Goal: Transaction & Acquisition: Purchase product/service

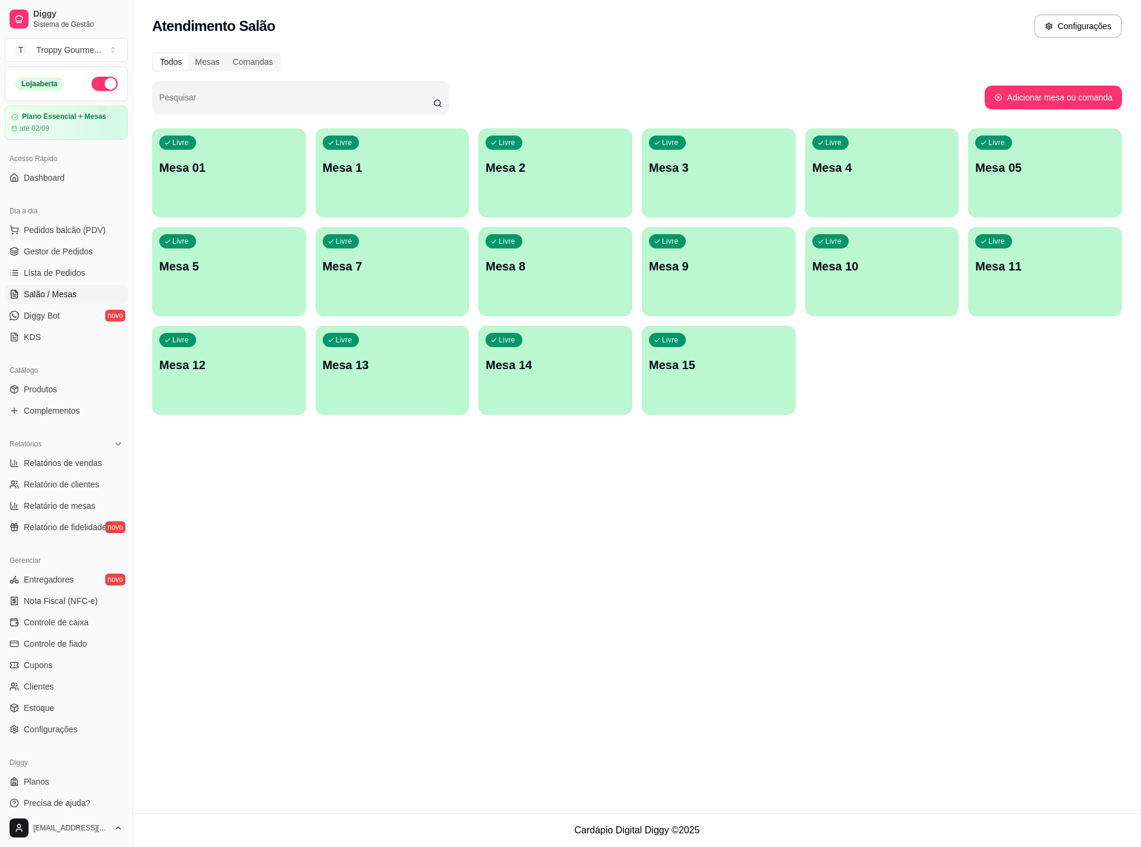
click at [231, 182] on div "Livre Mesa 01" at bounding box center [229, 165] width 154 height 75
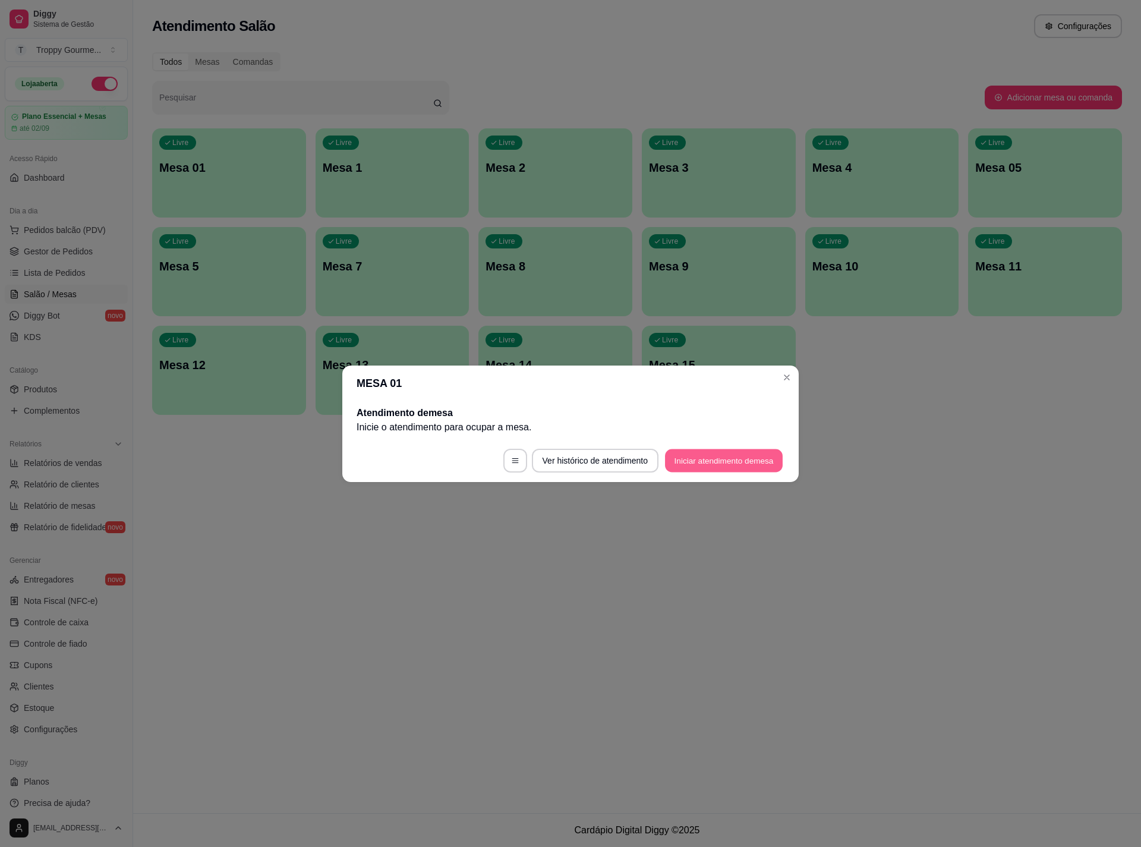
click at [724, 458] on button "Iniciar atendimento de mesa" at bounding box center [724, 460] width 118 height 23
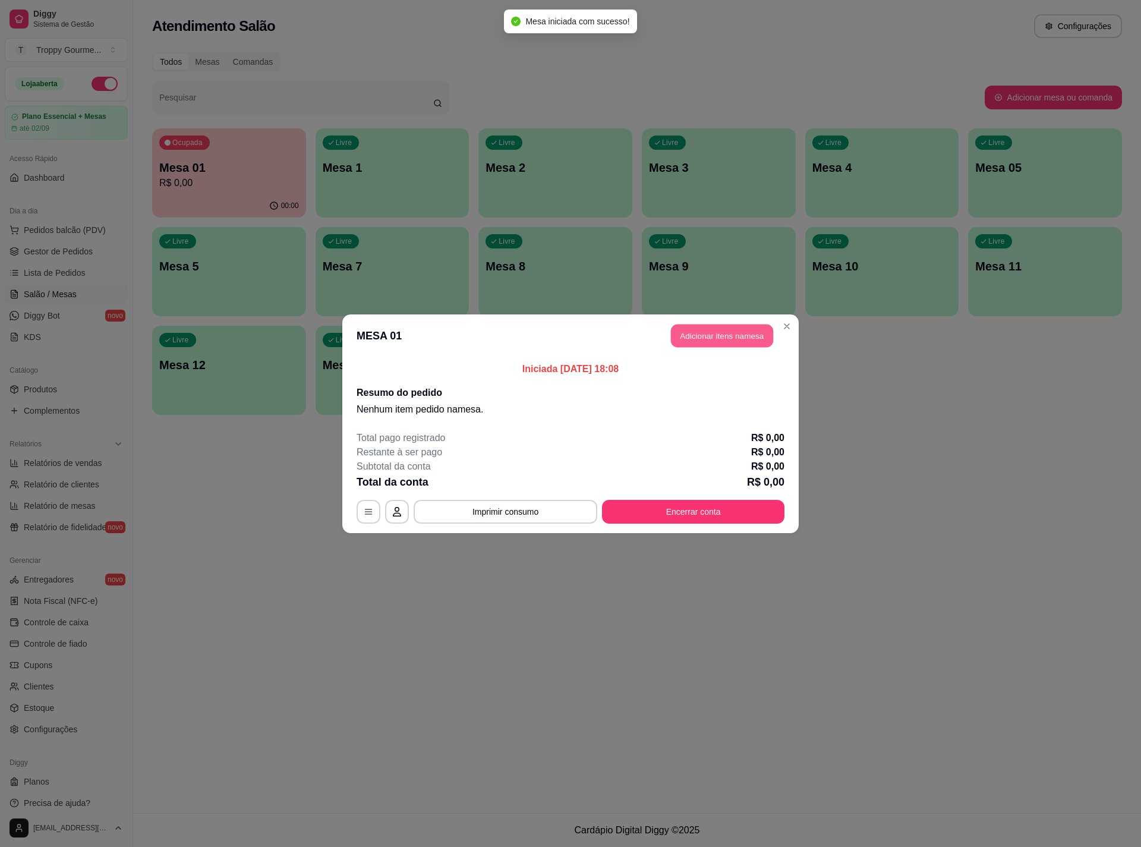
click at [728, 330] on button "Adicionar itens na mesa" at bounding box center [722, 335] width 102 height 23
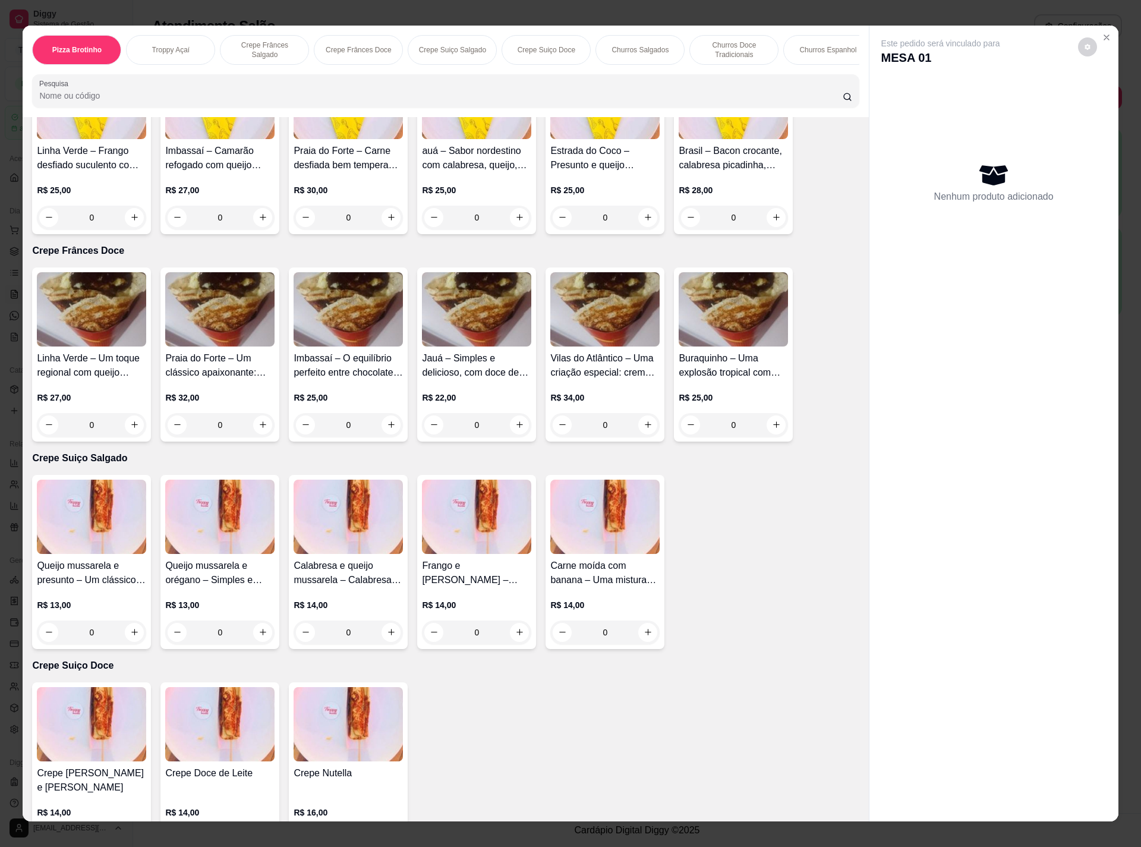
scroll to position [1069, 0]
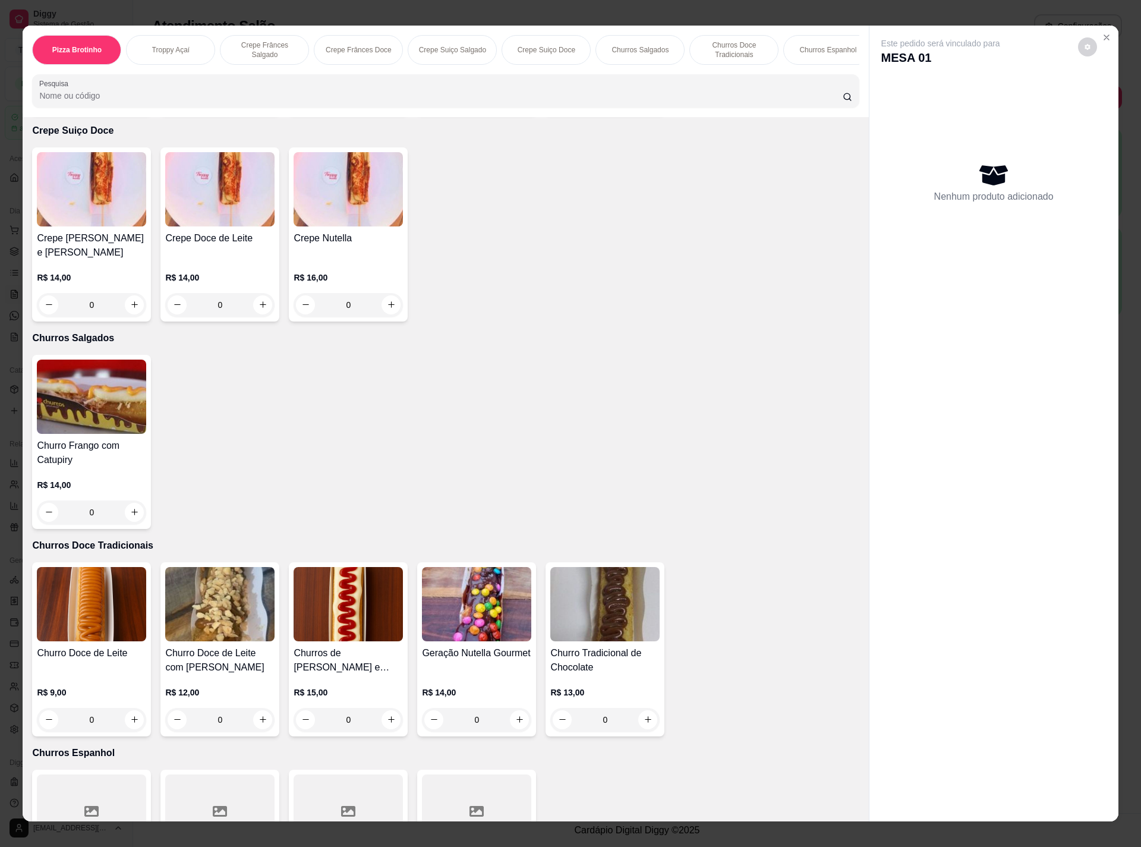
click at [59, 601] on img at bounding box center [91, 604] width 109 height 74
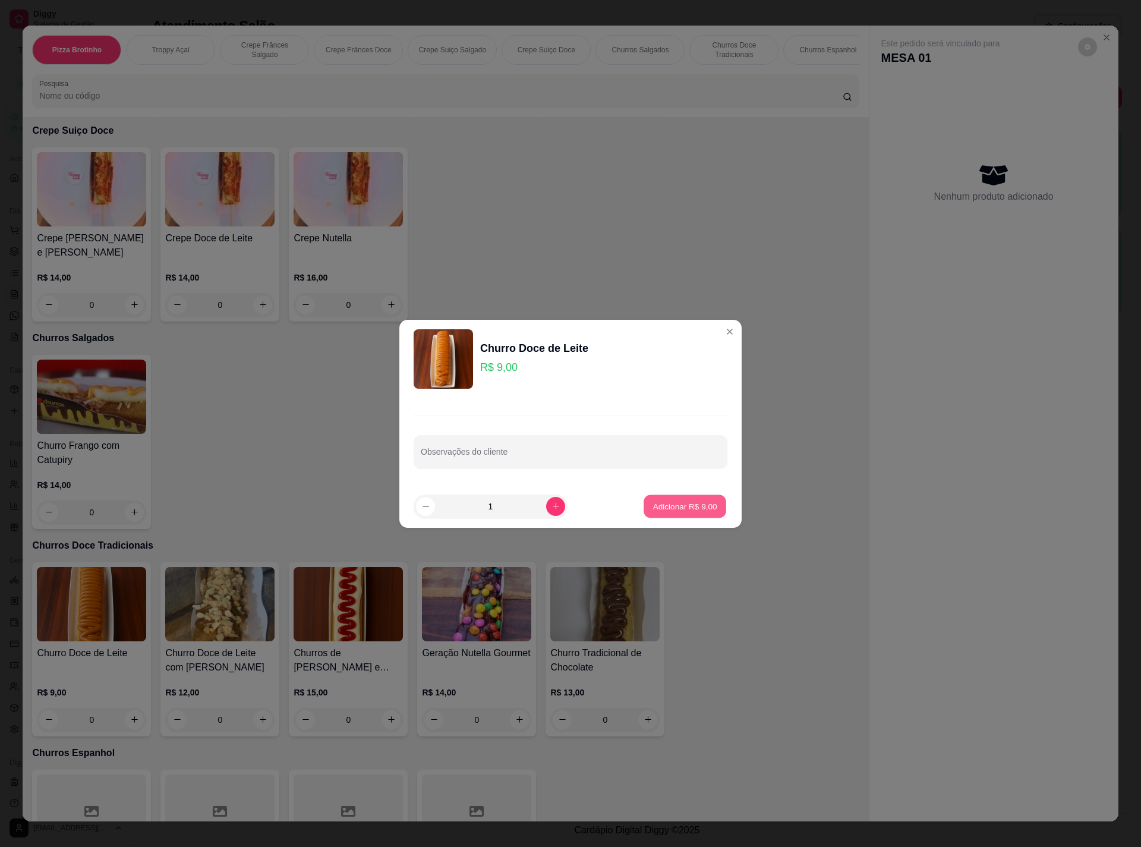
click at [663, 501] on p "Adicionar R$ 9,00" at bounding box center [684, 505] width 64 height 11
type input "1"
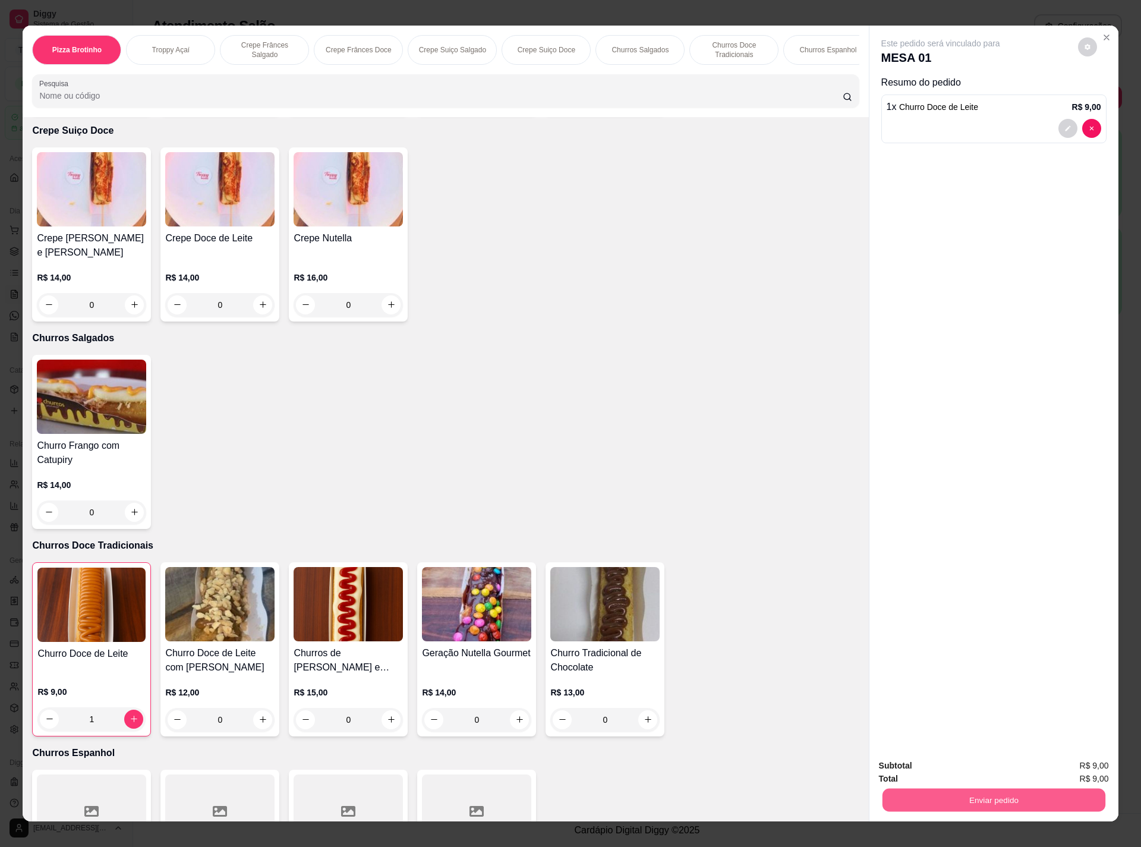
click at [971, 798] on button "Enviar pedido" at bounding box center [993, 799] width 223 height 23
click at [926, 769] on button "Não registrar e enviar pedido" at bounding box center [952, 770] width 124 height 23
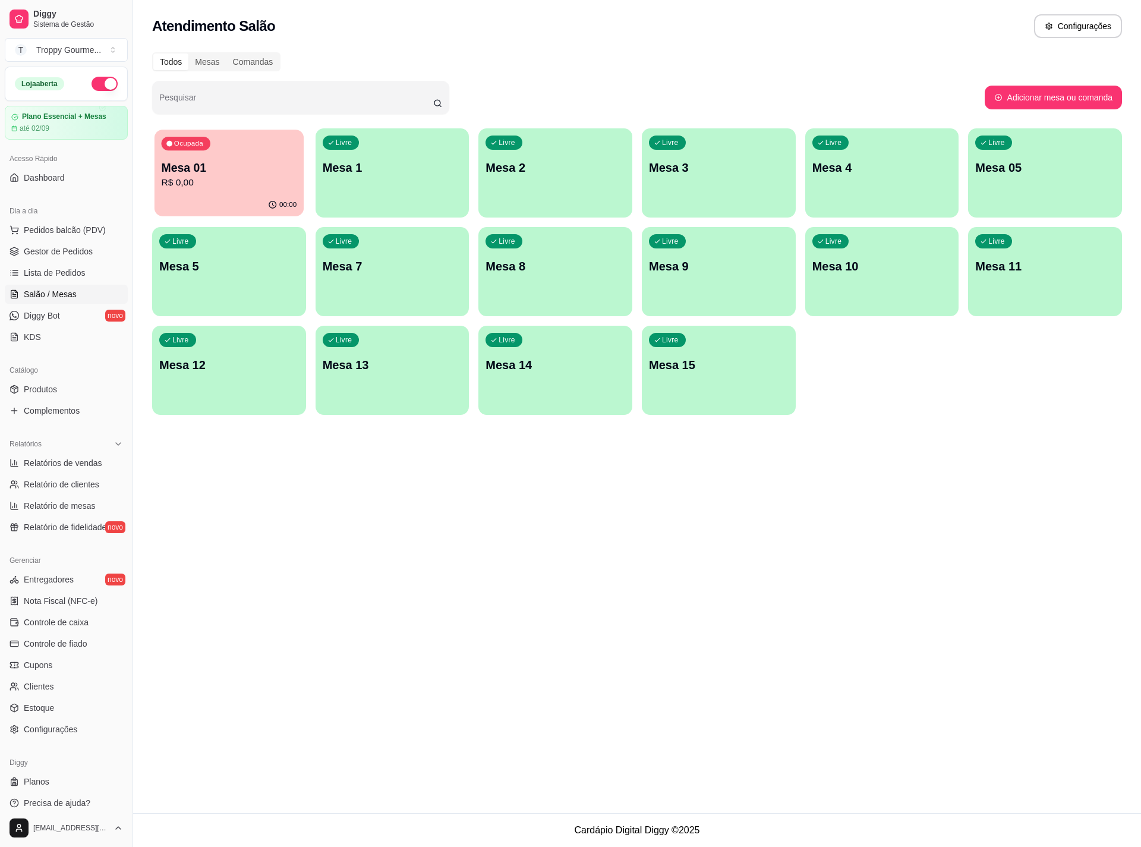
click at [260, 182] on p "R$ 0,00" at bounding box center [229, 183] width 135 height 14
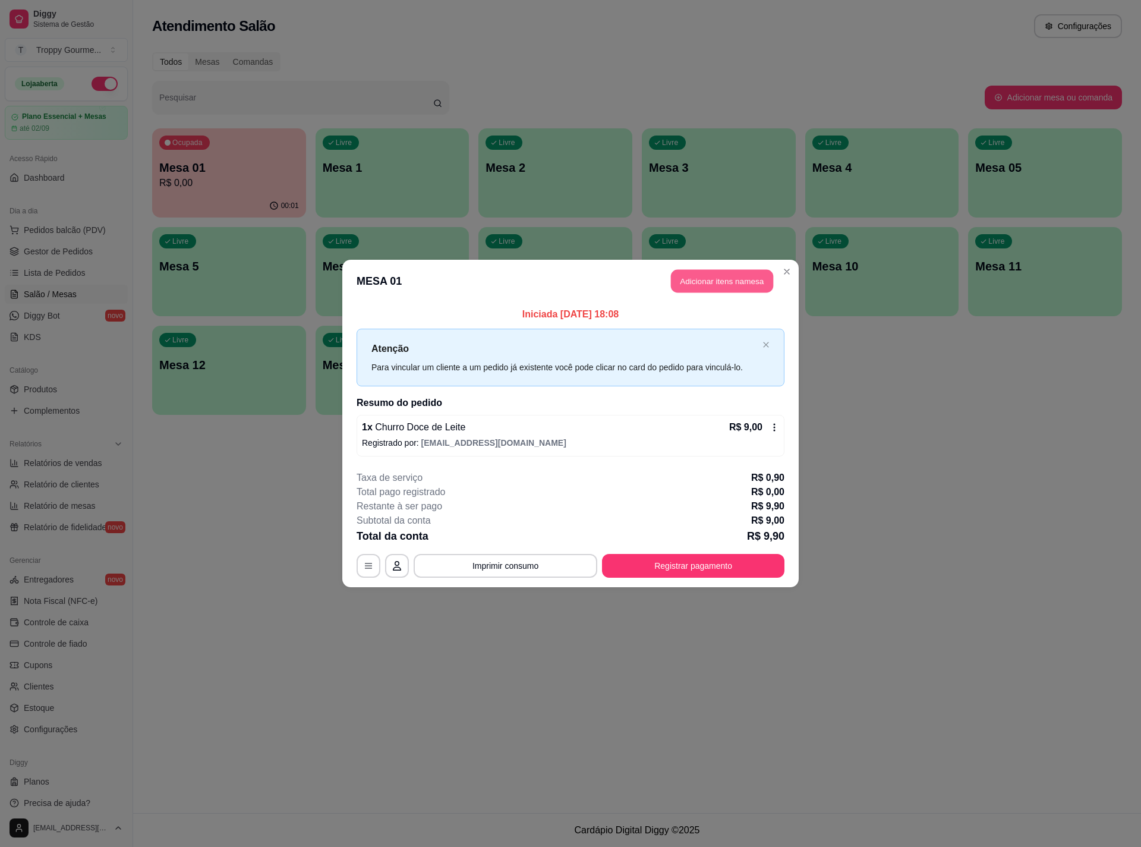
click at [722, 279] on button "Adicionar itens na mesa" at bounding box center [722, 281] width 102 height 23
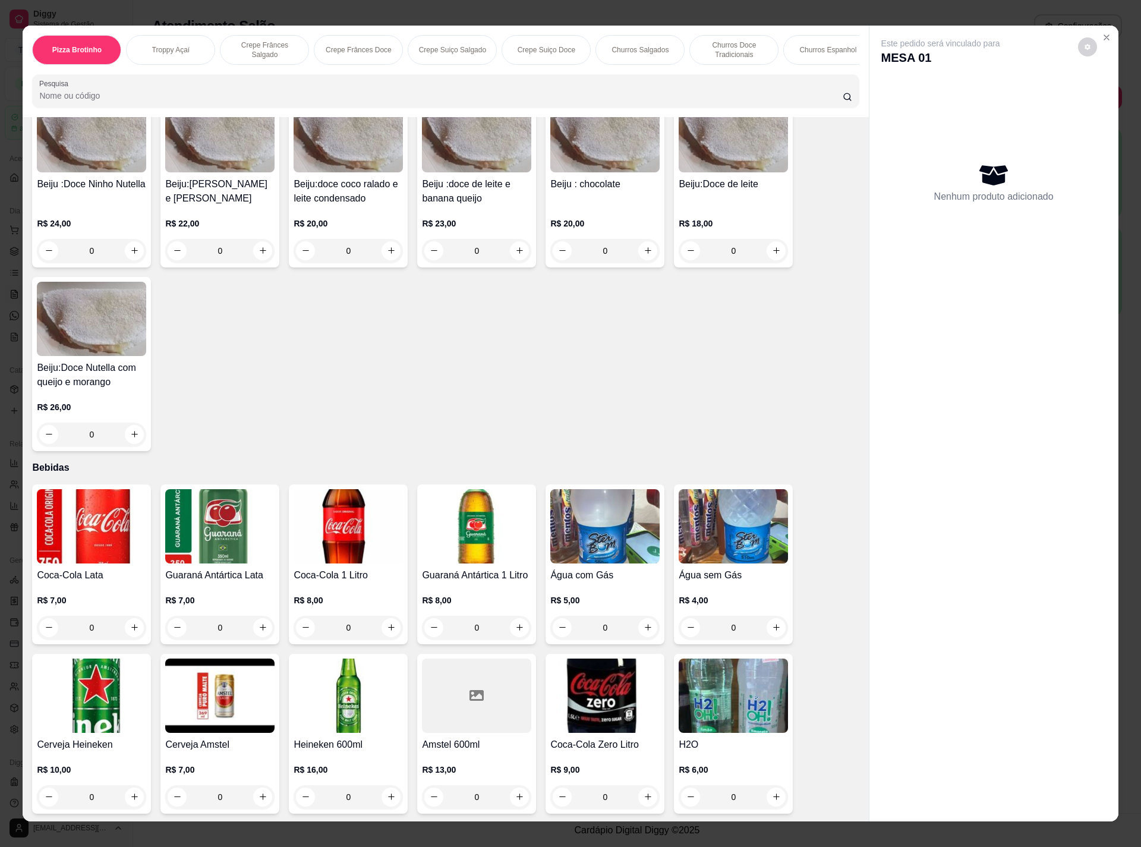
scroll to position [12, 0]
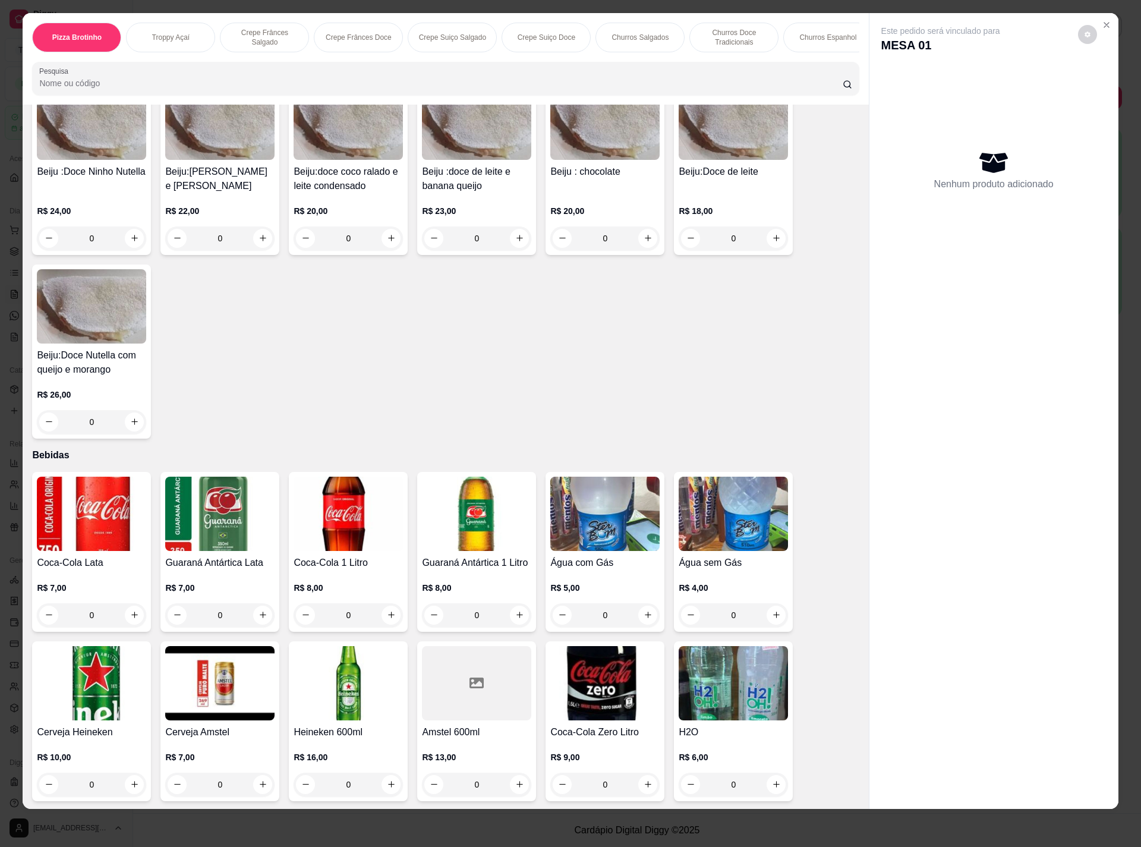
click at [118, 532] on img at bounding box center [91, 513] width 109 height 74
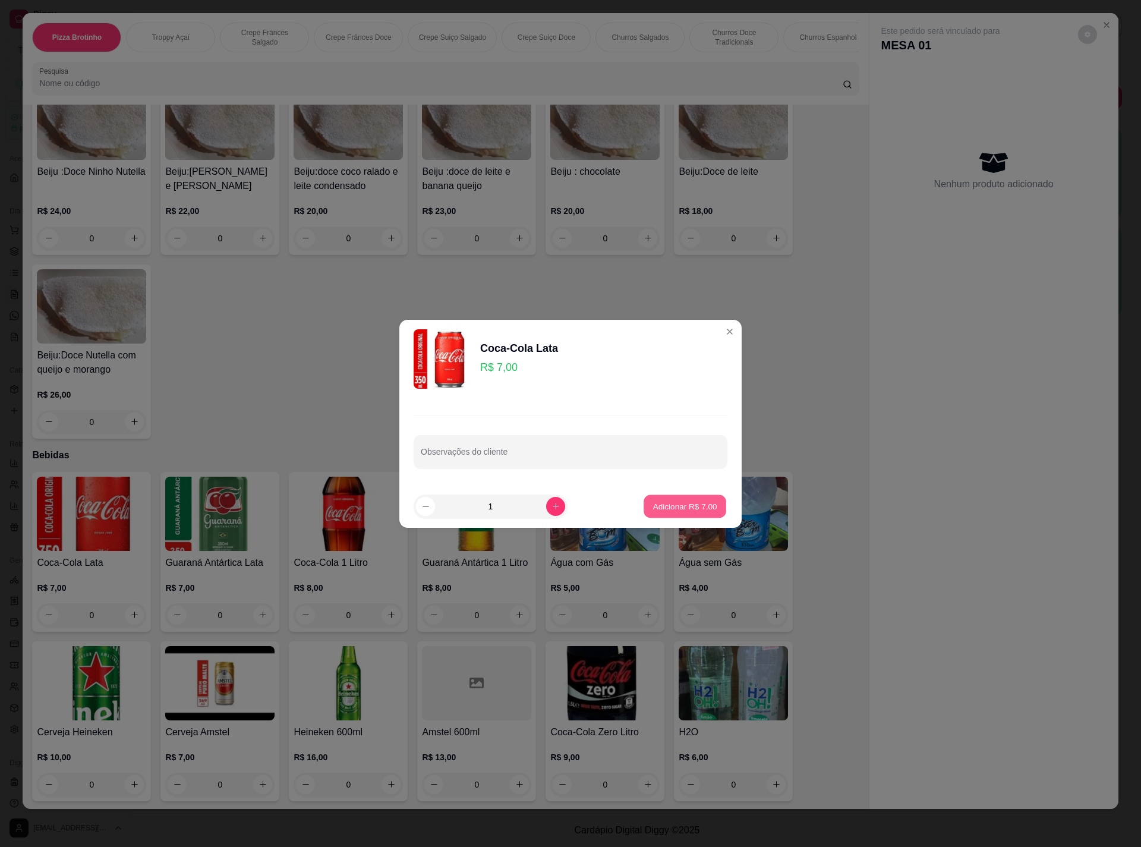
click at [681, 500] on p "Adicionar R$ 7,00" at bounding box center [684, 505] width 64 height 11
type input "1"
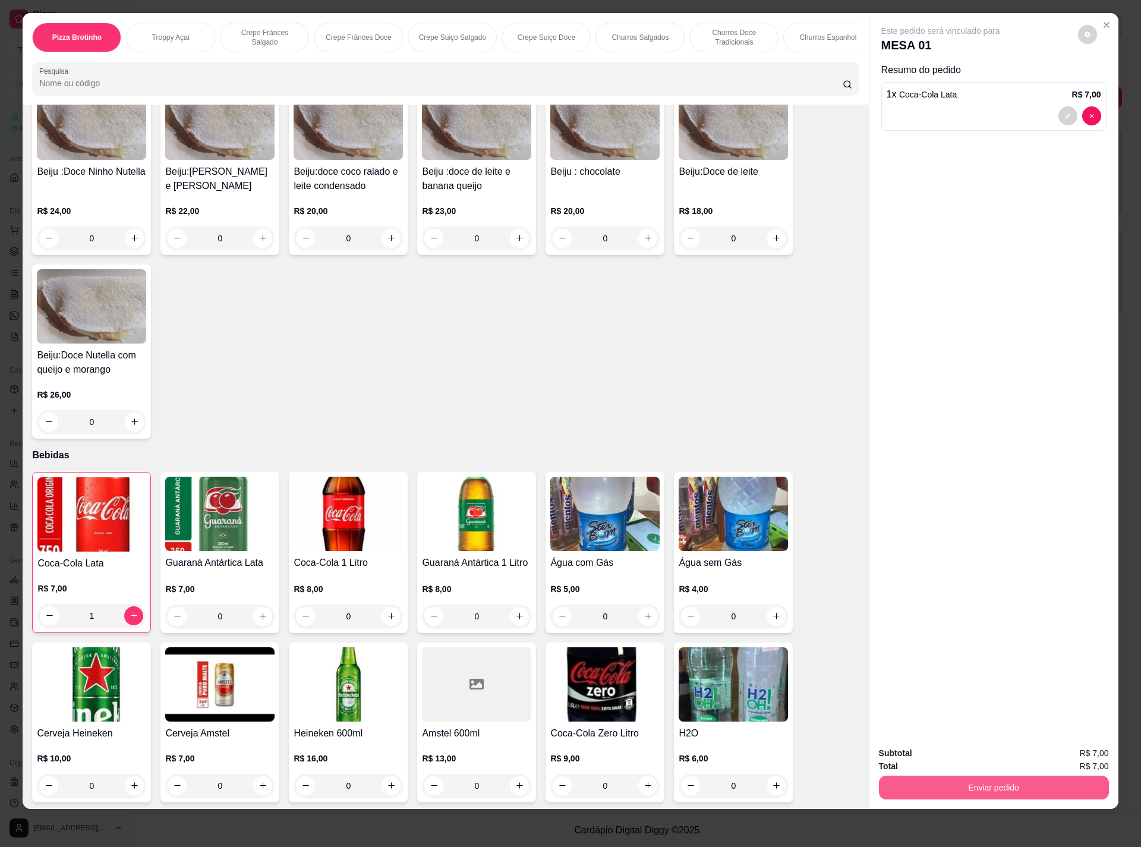
click at [959, 786] on button "Enviar pedido" at bounding box center [994, 787] width 230 height 24
click at [920, 753] on button "Não registrar e enviar pedido" at bounding box center [952, 758] width 120 height 22
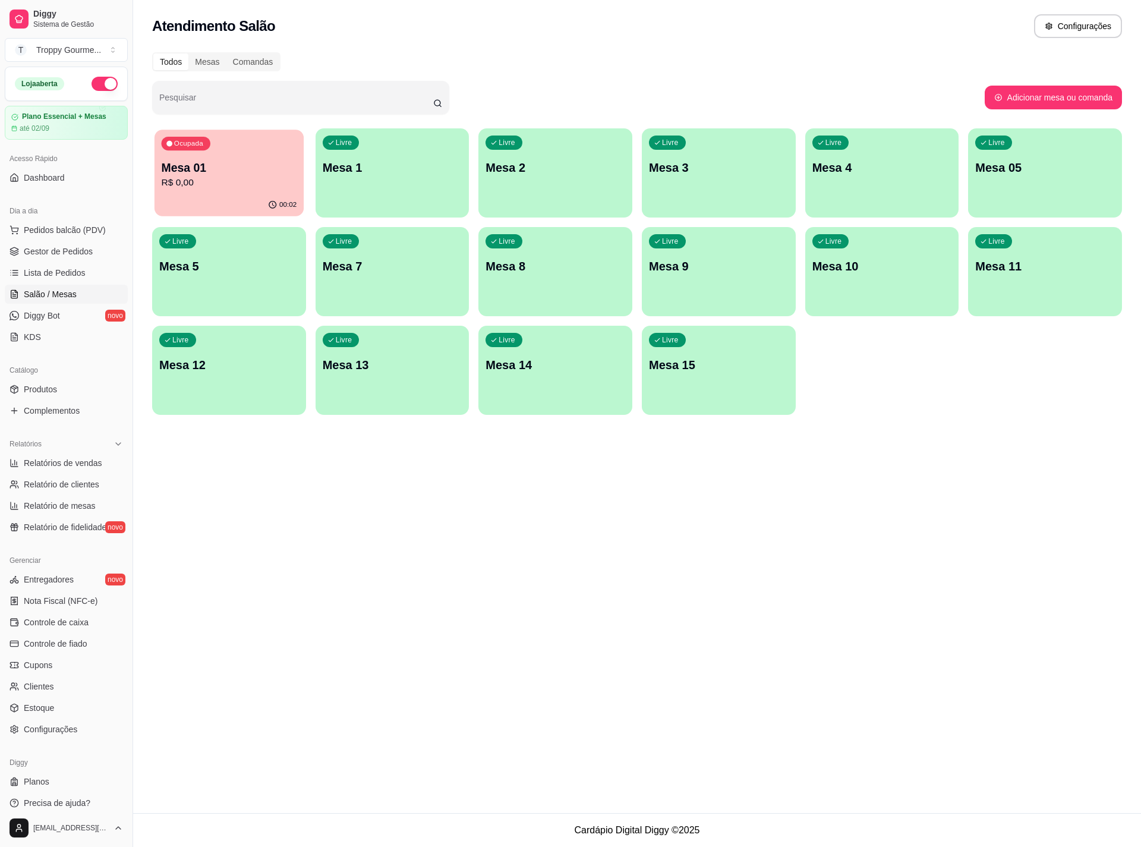
click at [248, 153] on div "Ocupada Mesa 01 R$ 0,00" at bounding box center [228, 162] width 149 height 64
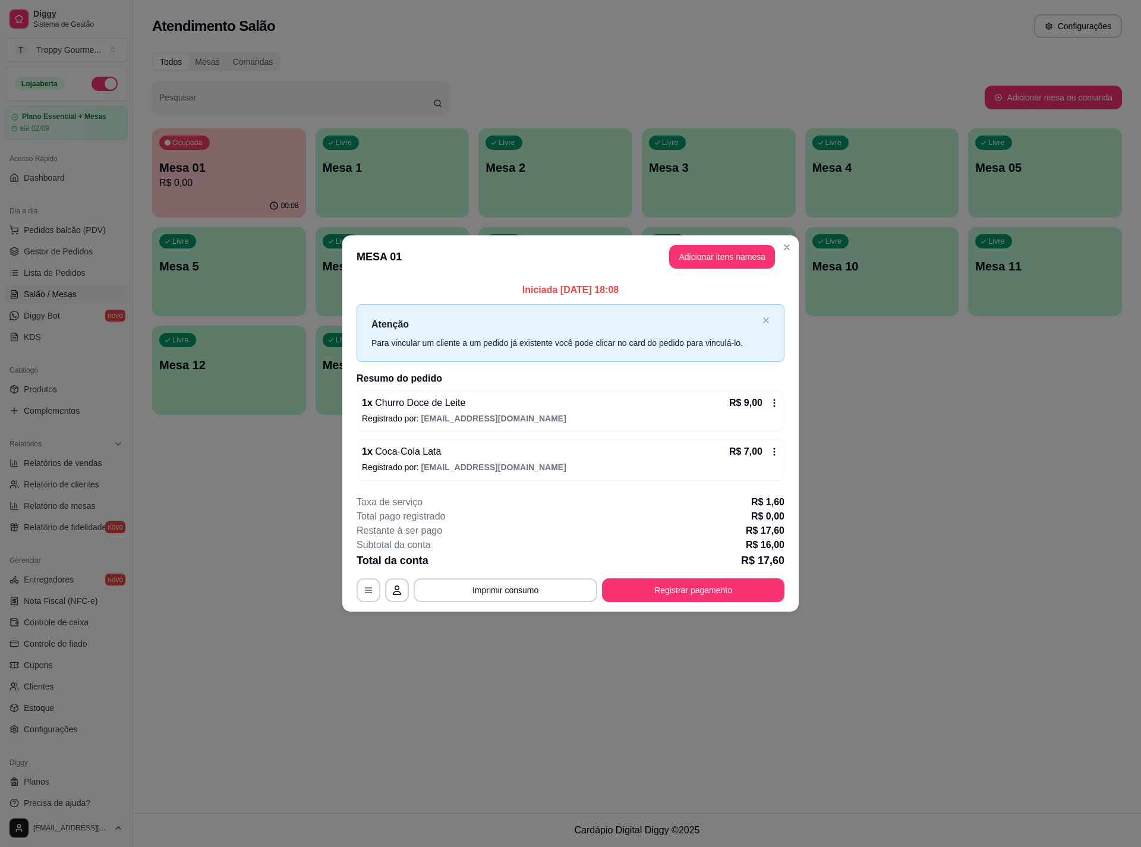
click at [771, 405] on icon at bounding box center [774, 403] width 10 height 10
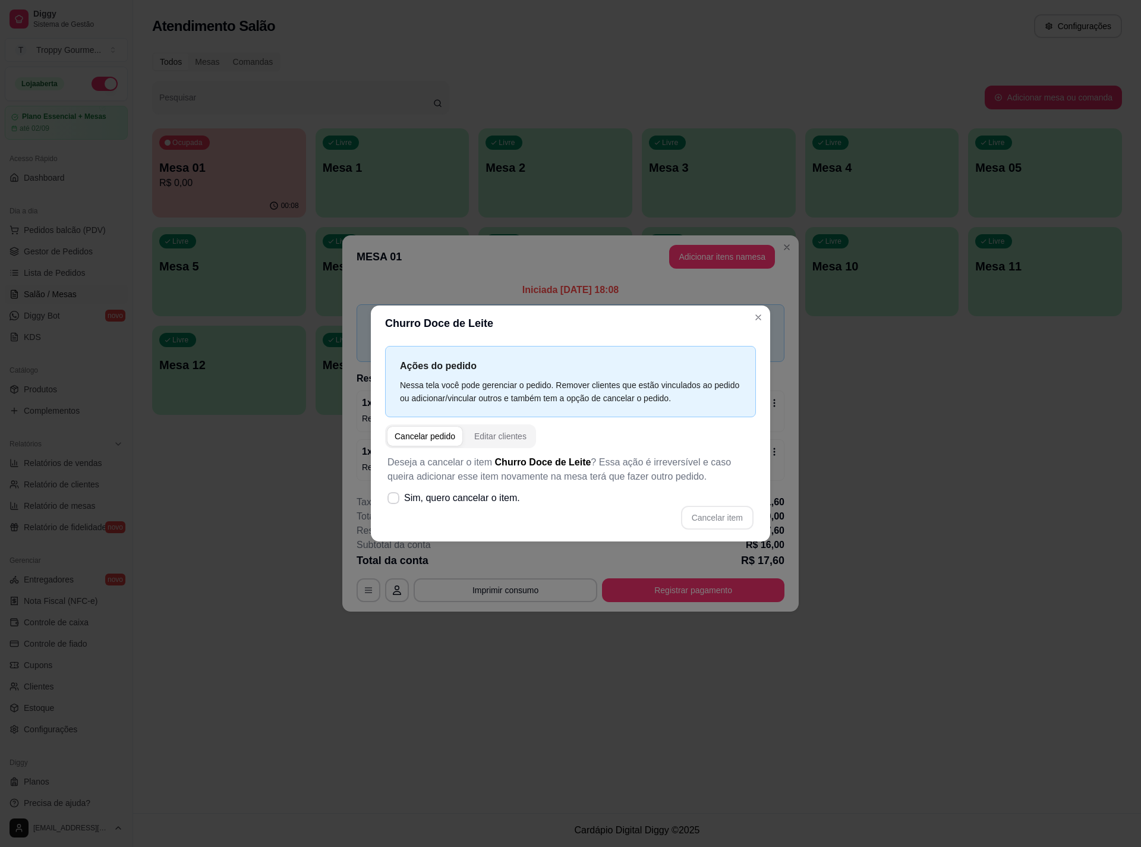
click at [435, 428] on span "button" at bounding box center [424, 436] width 75 height 19
click at [394, 494] on icon at bounding box center [393, 497] width 9 height 7
click at [394, 500] on input "Sim, quero cancelar o item." at bounding box center [391, 504] width 8 height 8
checkbox input "true"
click at [730, 516] on button "Cancelar item" at bounding box center [716, 517] width 71 height 23
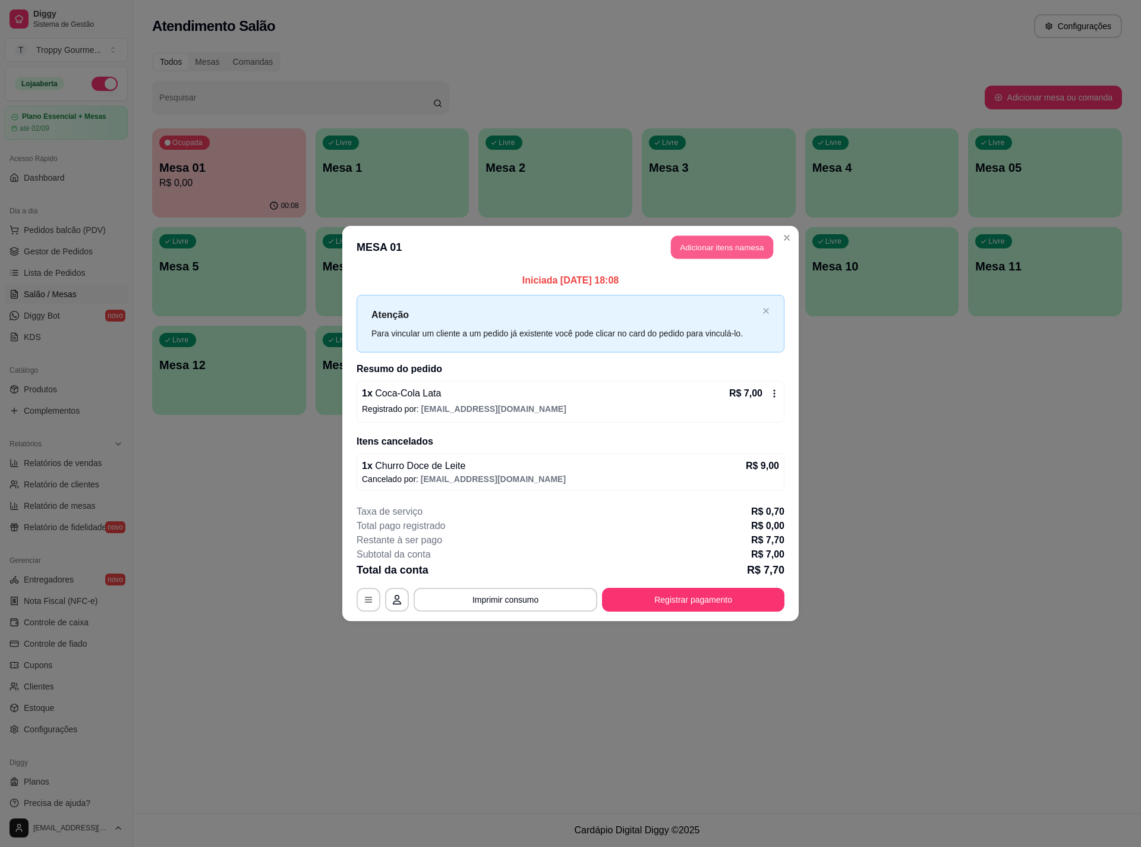
click at [729, 244] on button "Adicionar itens na mesa" at bounding box center [722, 247] width 102 height 23
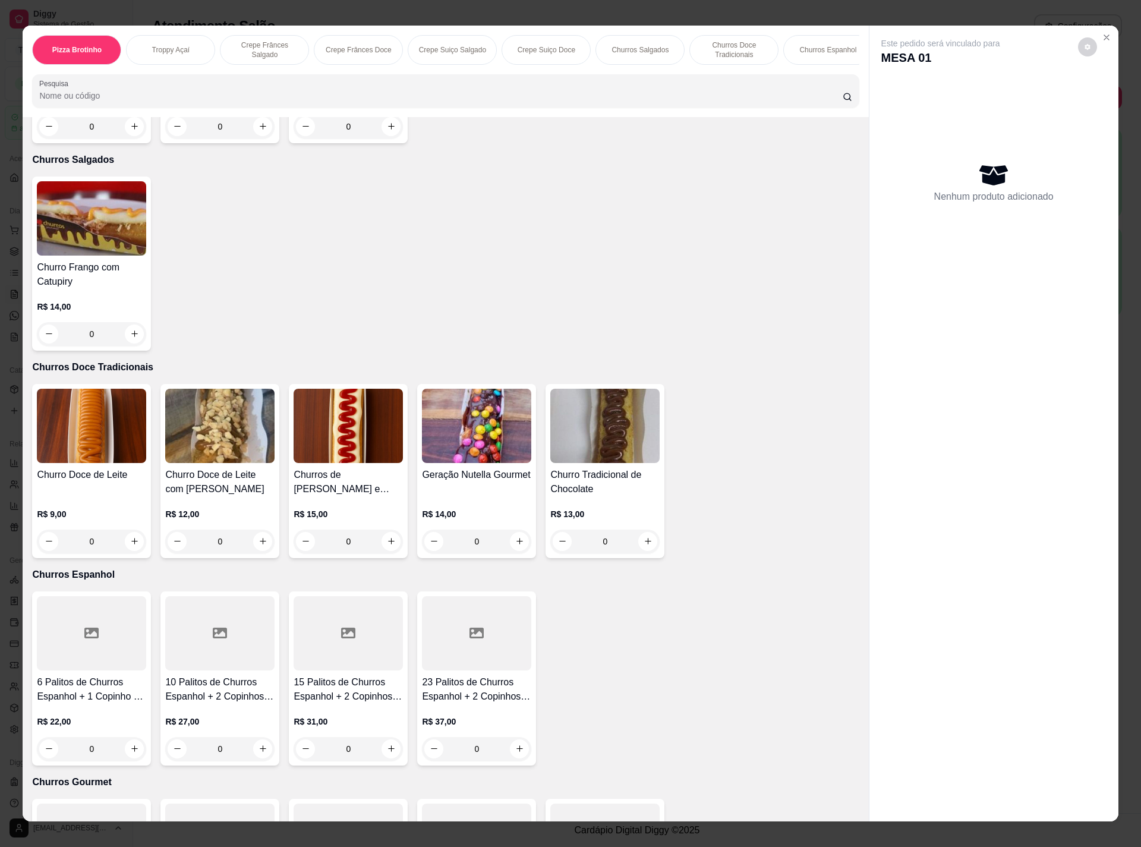
scroll to position [1426, 0]
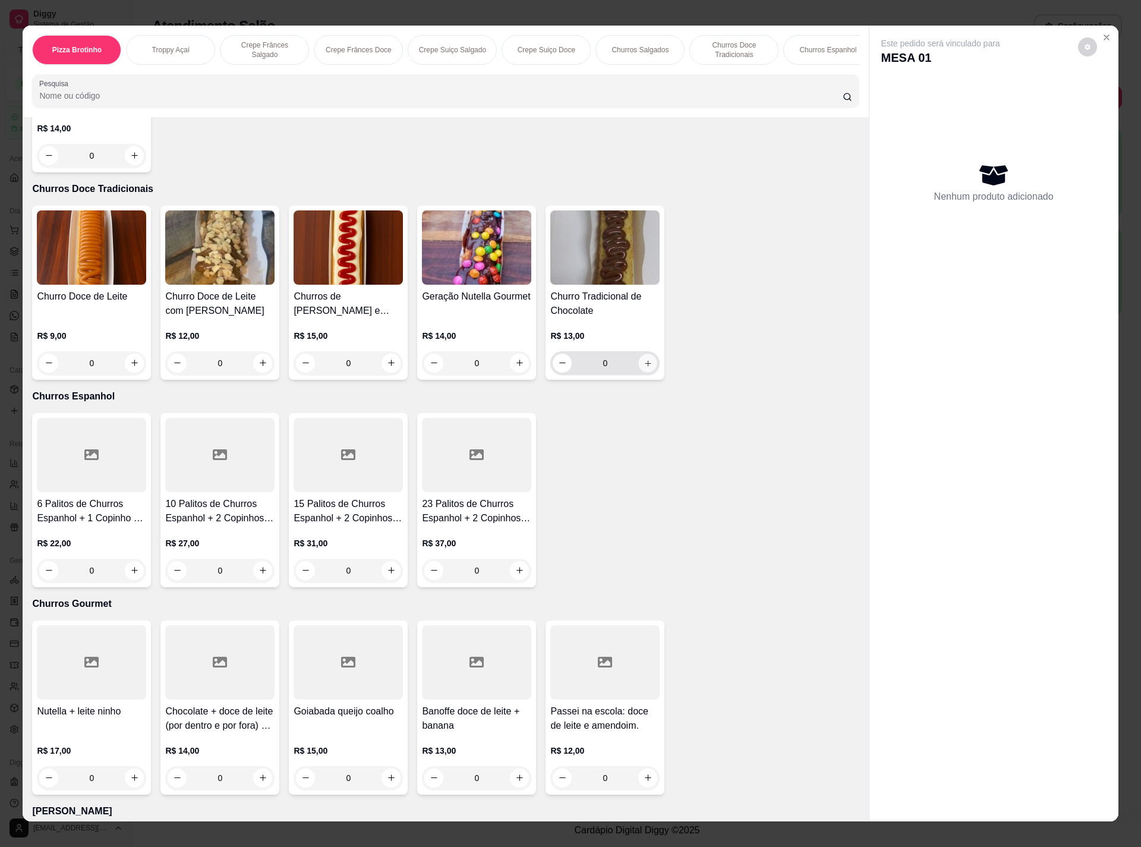
click at [646, 355] on button "increase-product-quantity" at bounding box center [648, 362] width 18 height 18
type input "1"
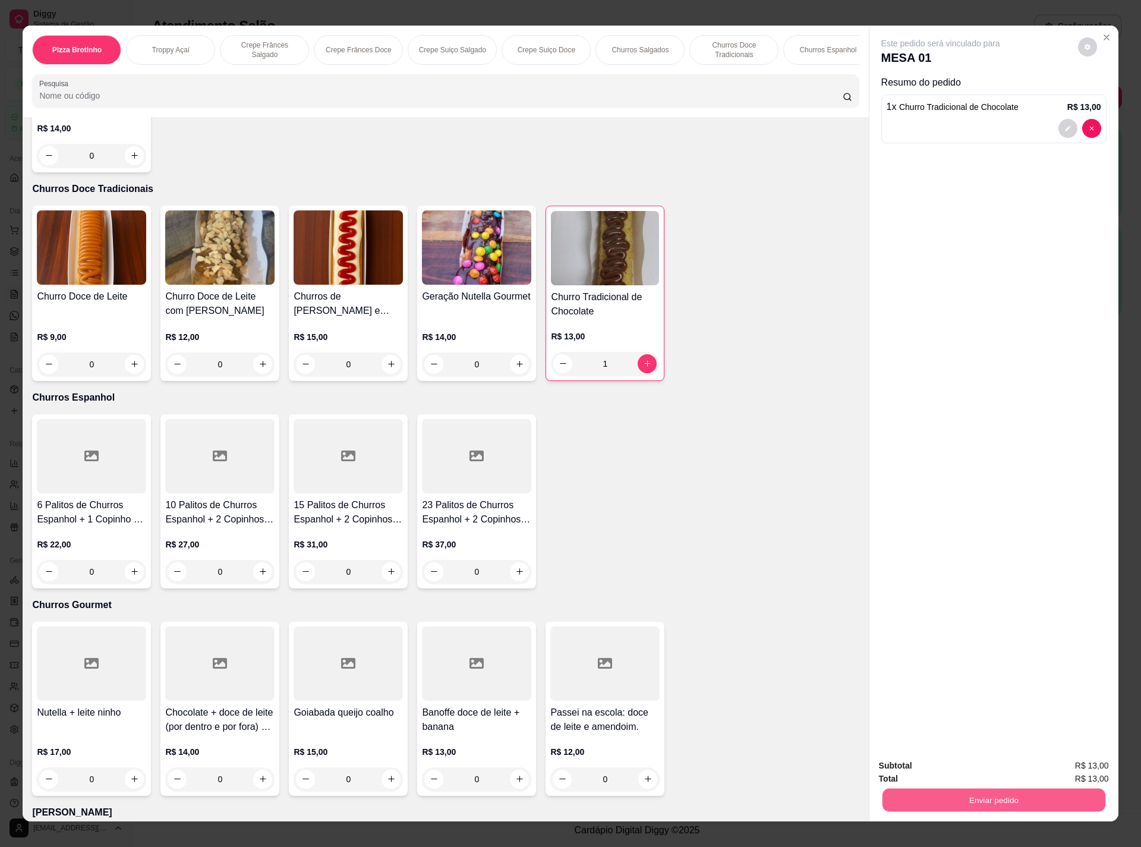
click at [911, 794] on button "Enviar pedido" at bounding box center [993, 799] width 223 height 23
click at [920, 768] on button "Não registrar e enviar pedido" at bounding box center [952, 770] width 120 height 22
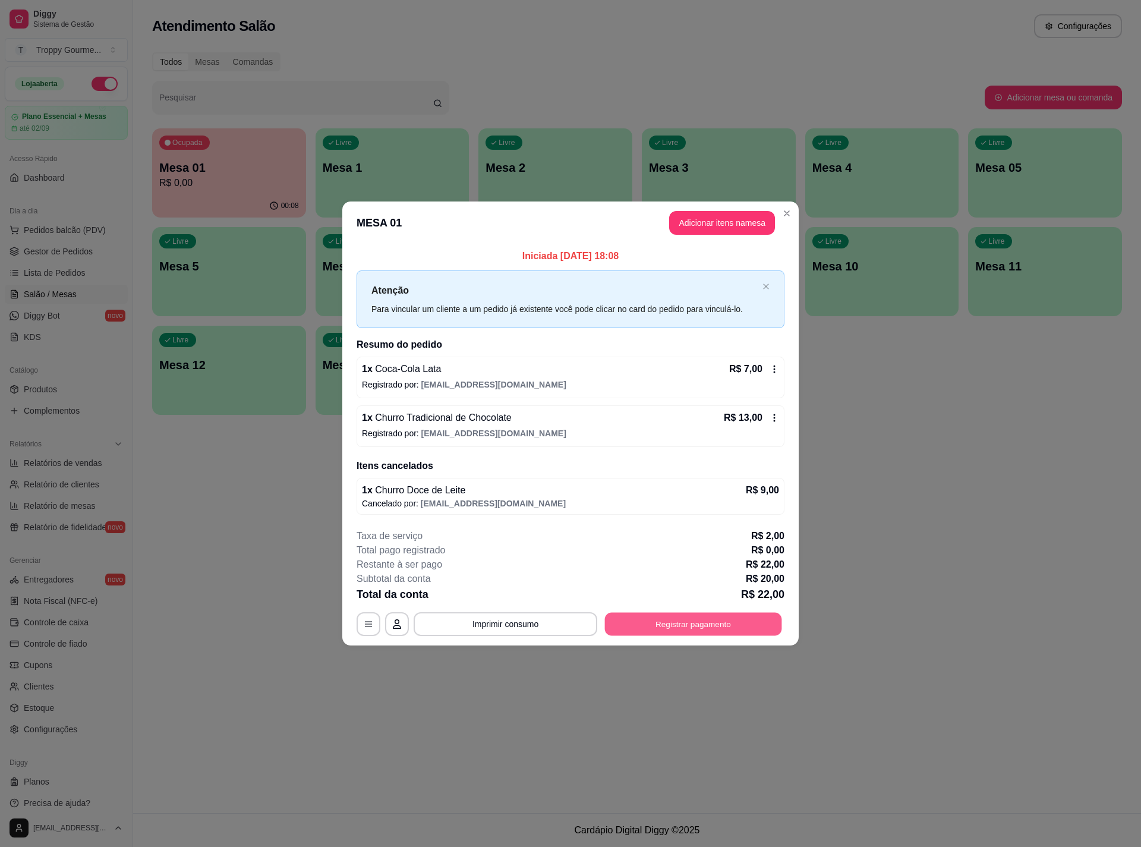
click at [714, 621] on button "Registrar pagamento" at bounding box center [693, 624] width 177 height 23
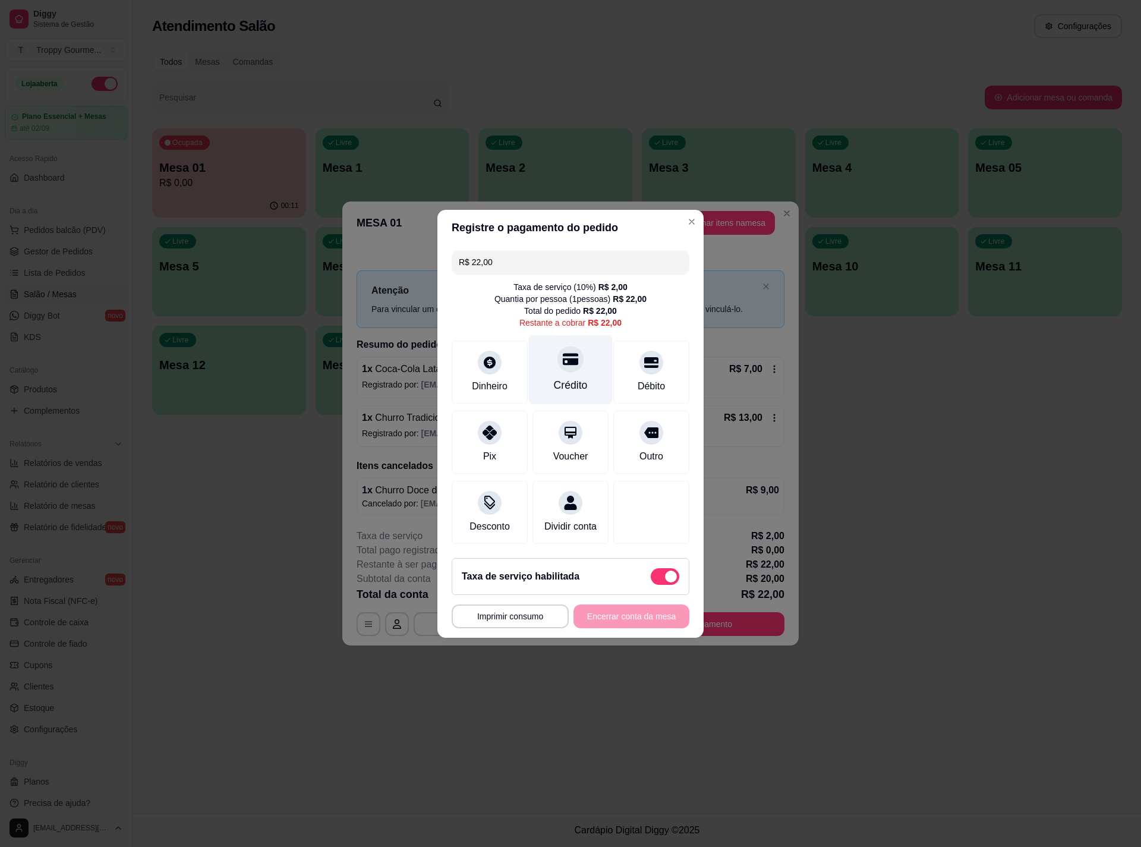
click at [557, 351] on div at bounding box center [570, 359] width 26 height 26
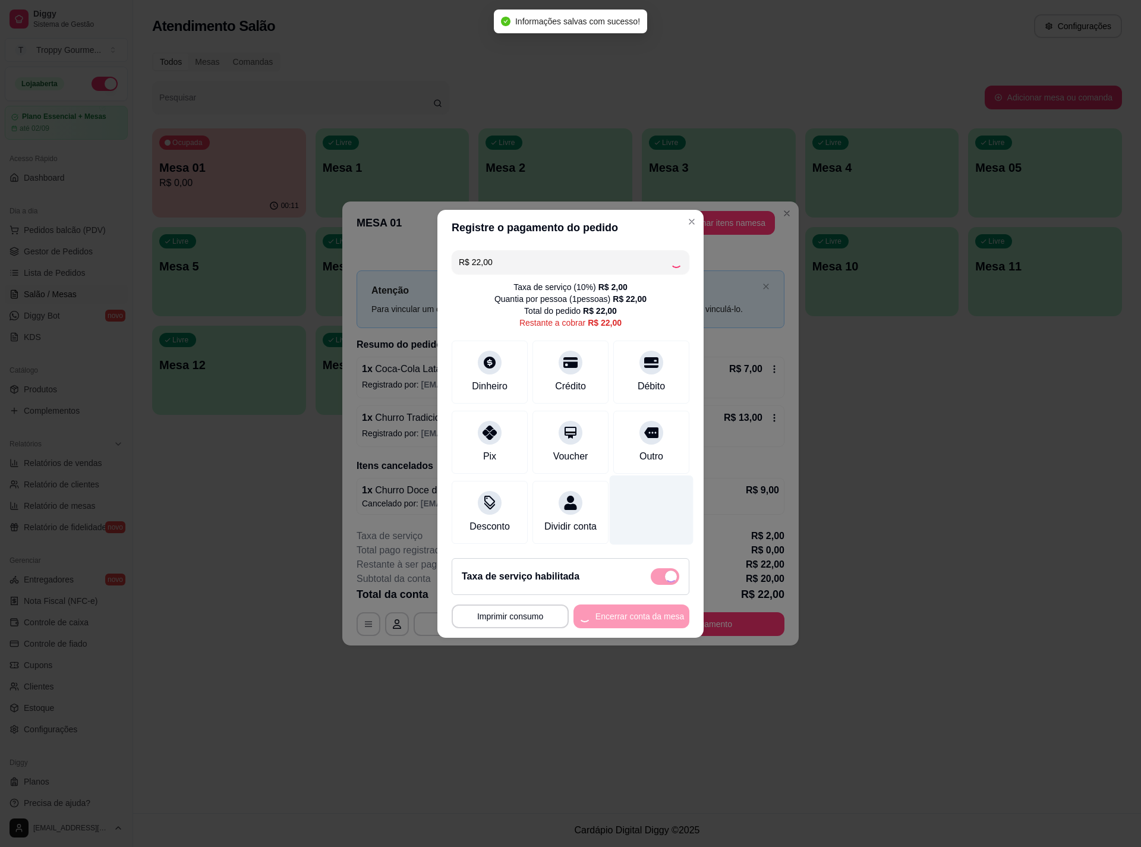
type input "R$ 0,00"
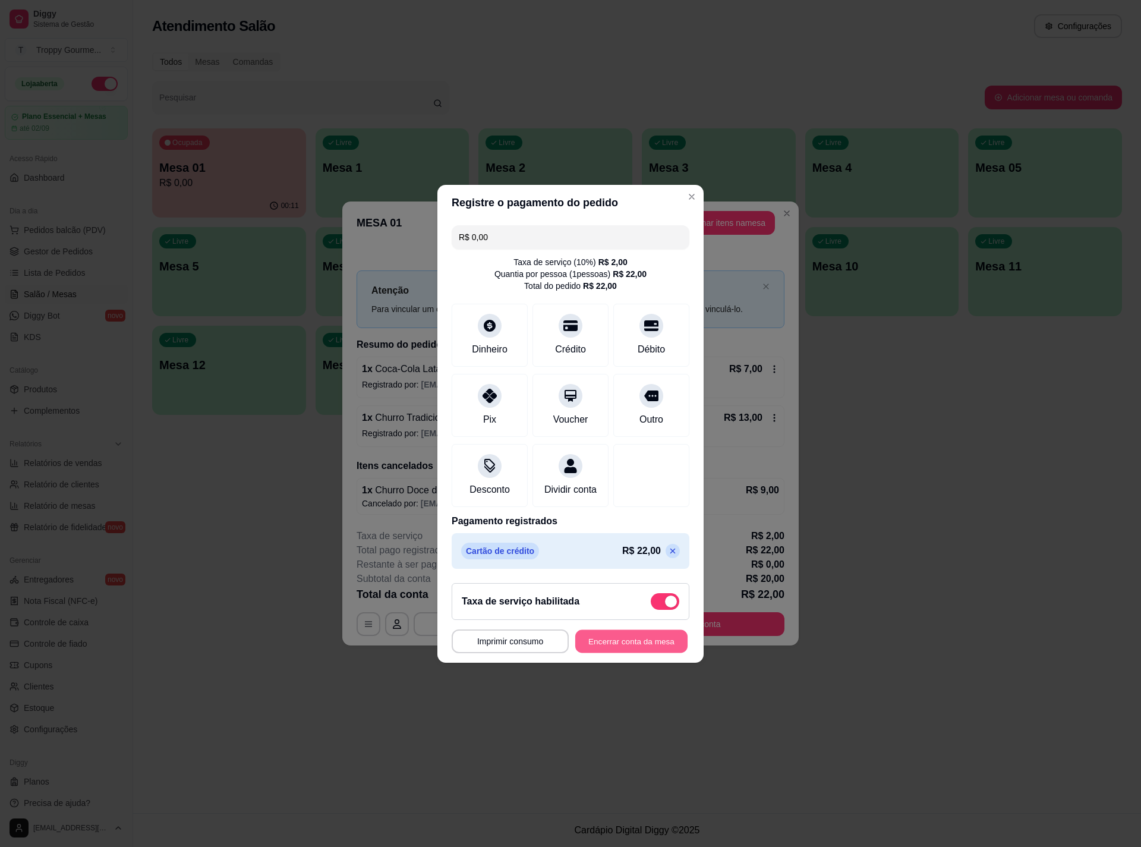
click at [618, 646] on button "Encerrar conta da mesa" at bounding box center [631, 640] width 112 height 23
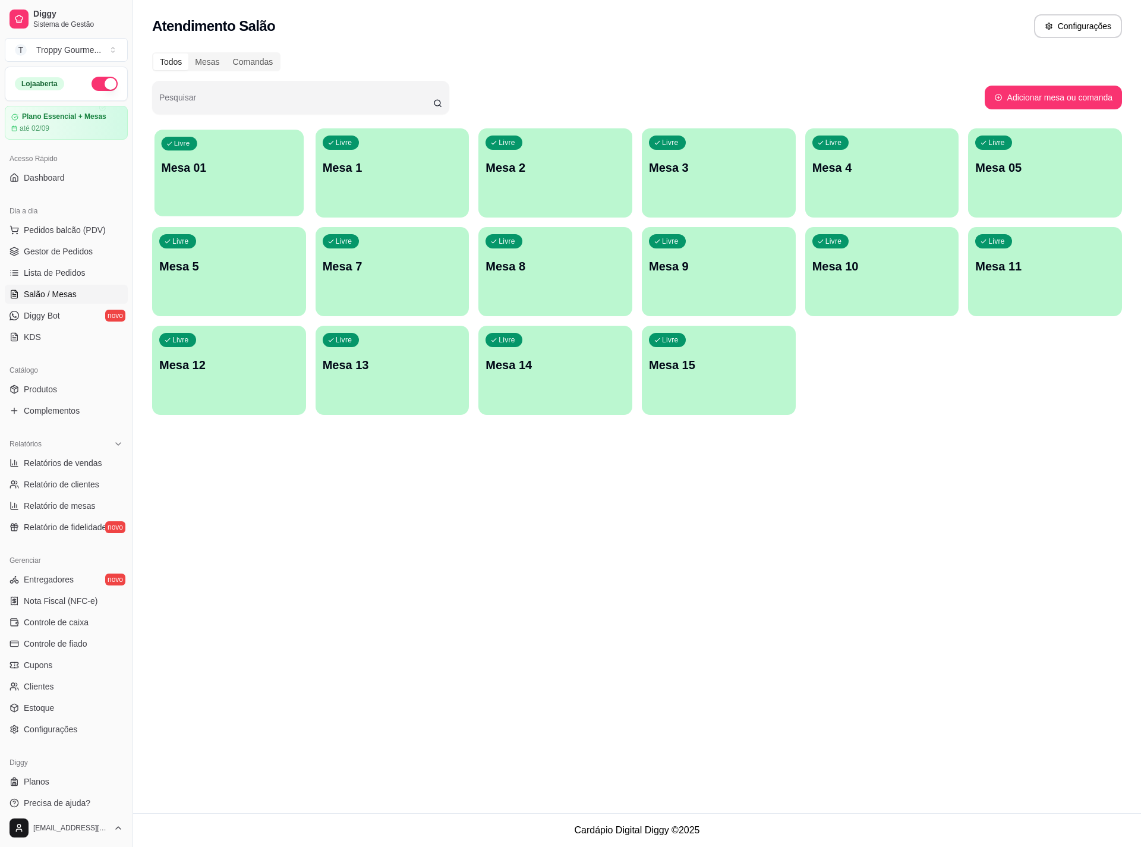
click at [278, 165] on p "Mesa 01" at bounding box center [229, 168] width 135 height 16
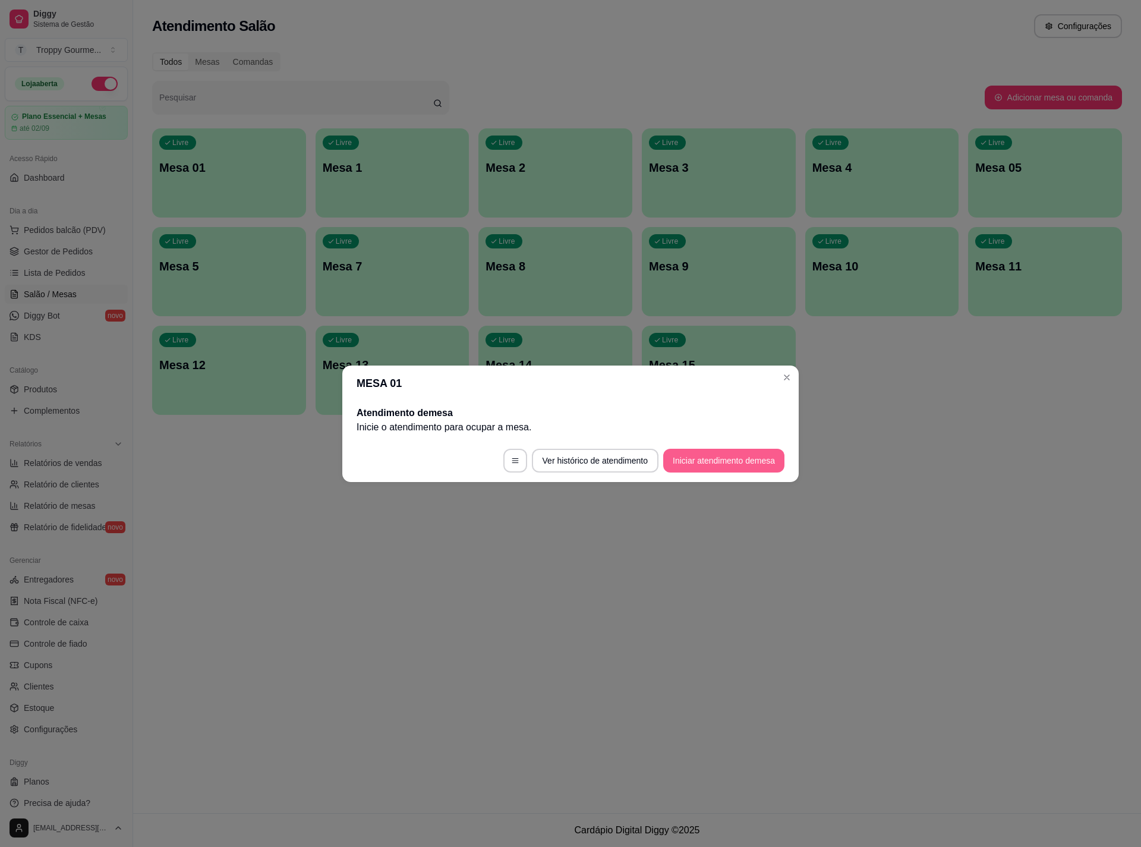
click at [736, 455] on button "Iniciar atendimento de mesa" at bounding box center [723, 461] width 121 height 24
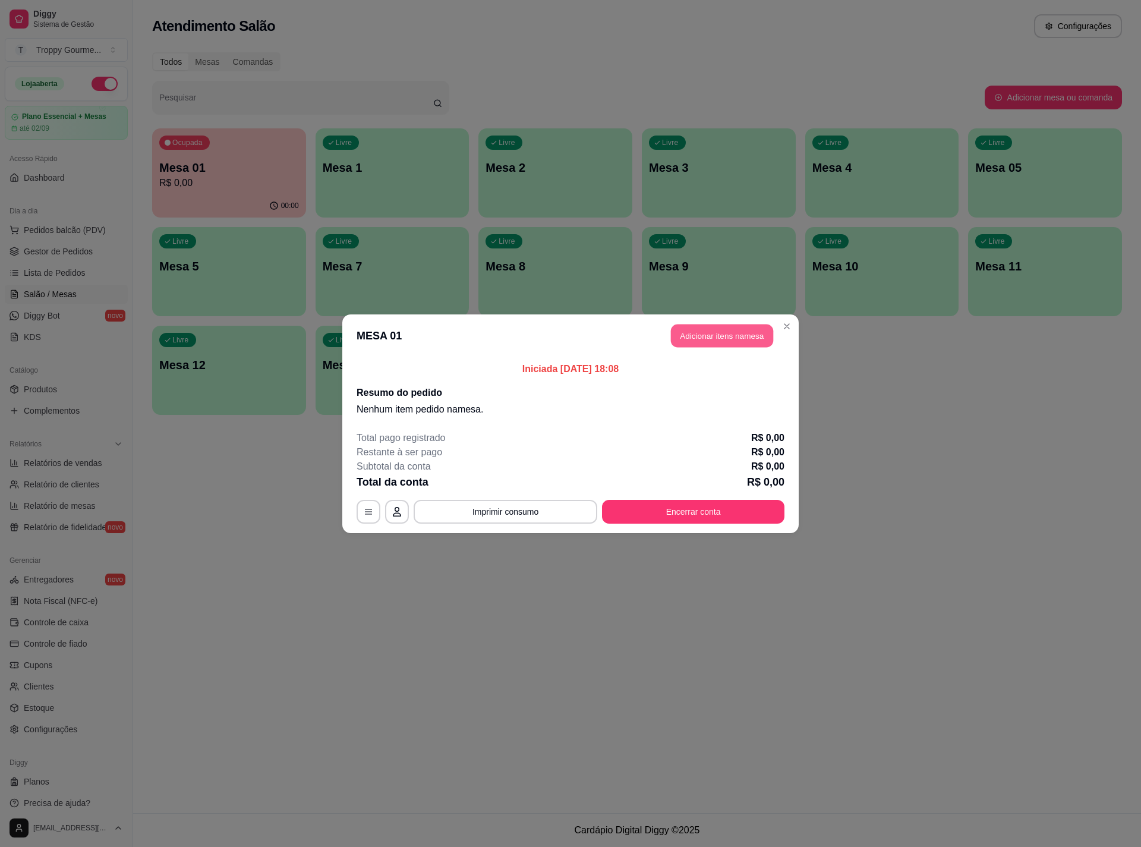
click at [731, 326] on button "Adicionar itens na mesa" at bounding box center [722, 335] width 102 height 23
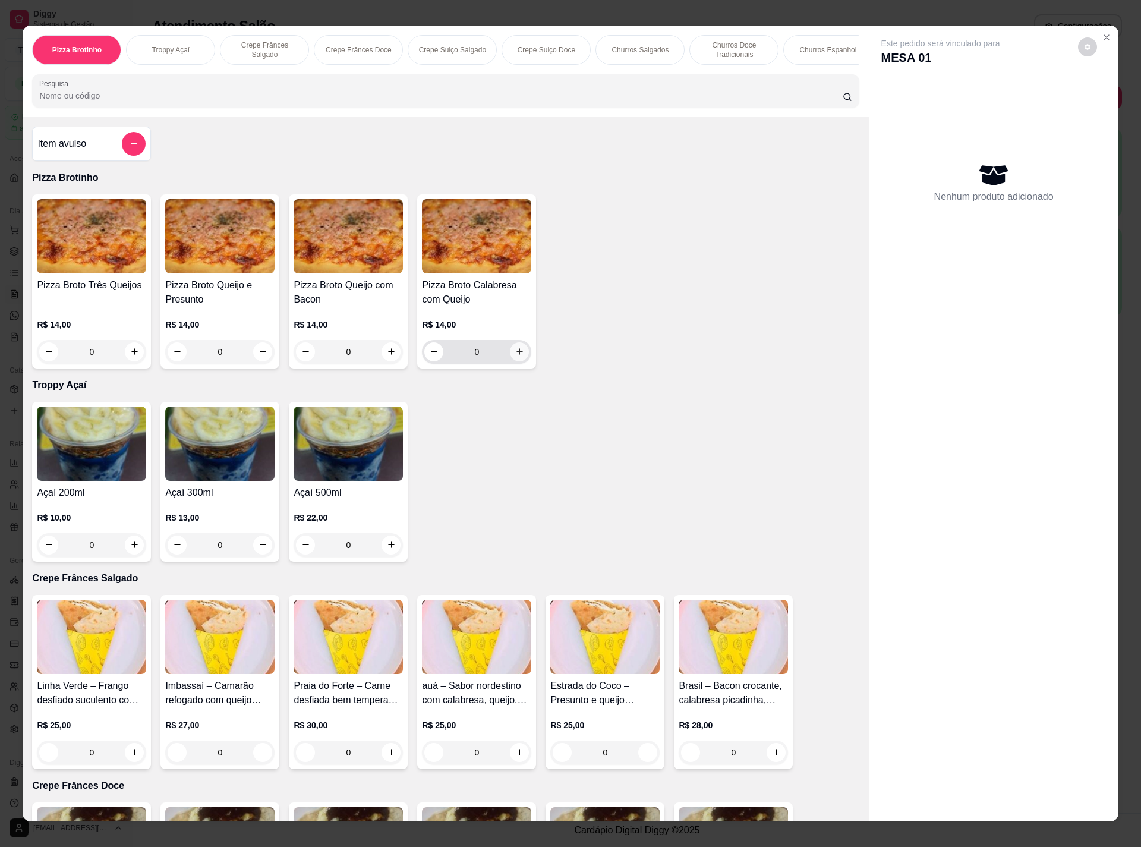
scroll to position [178, 0]
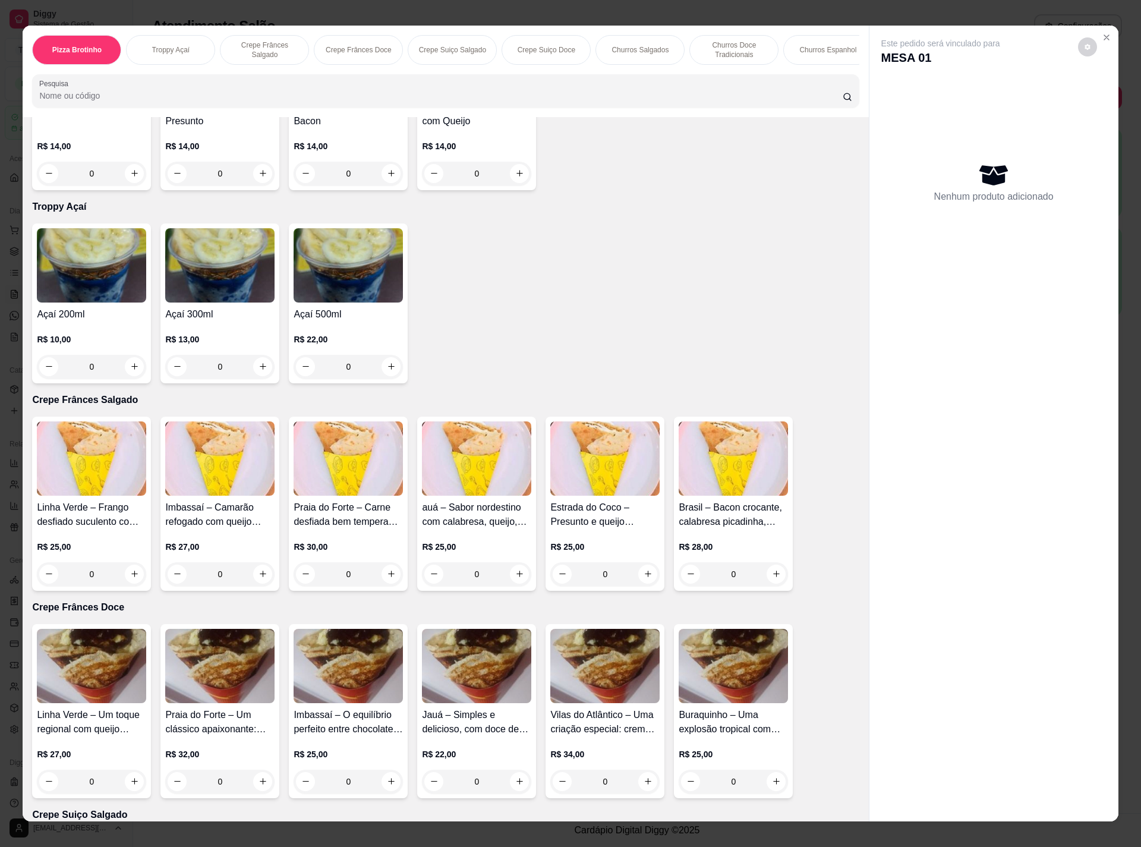
drag, startPoint x: 508, startPoint y: 367, endPoint x: 460, endPoint y: 508, distance: 148.6
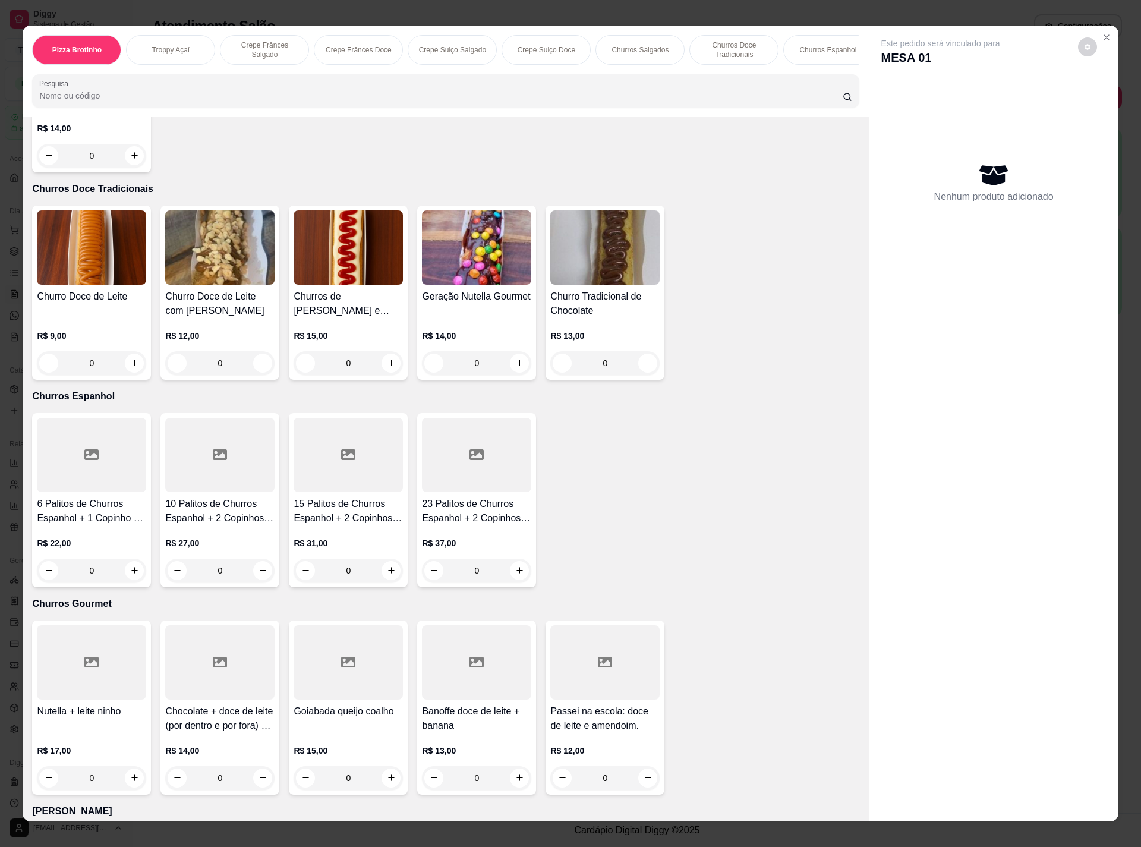
scroll to position [1961, 0]
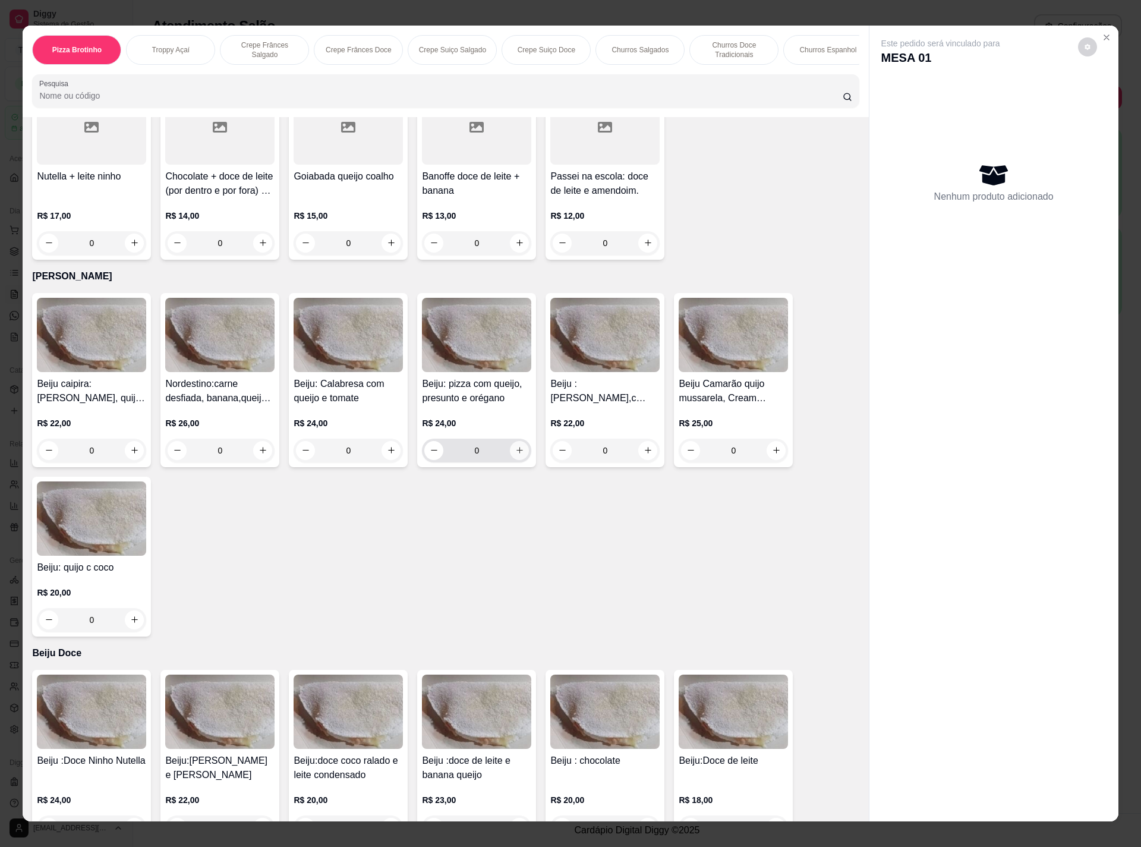
click at [517, 451] on icon "increase-product-quantity" at bounding box center [519, 450] width 9 height 9
type input "1"
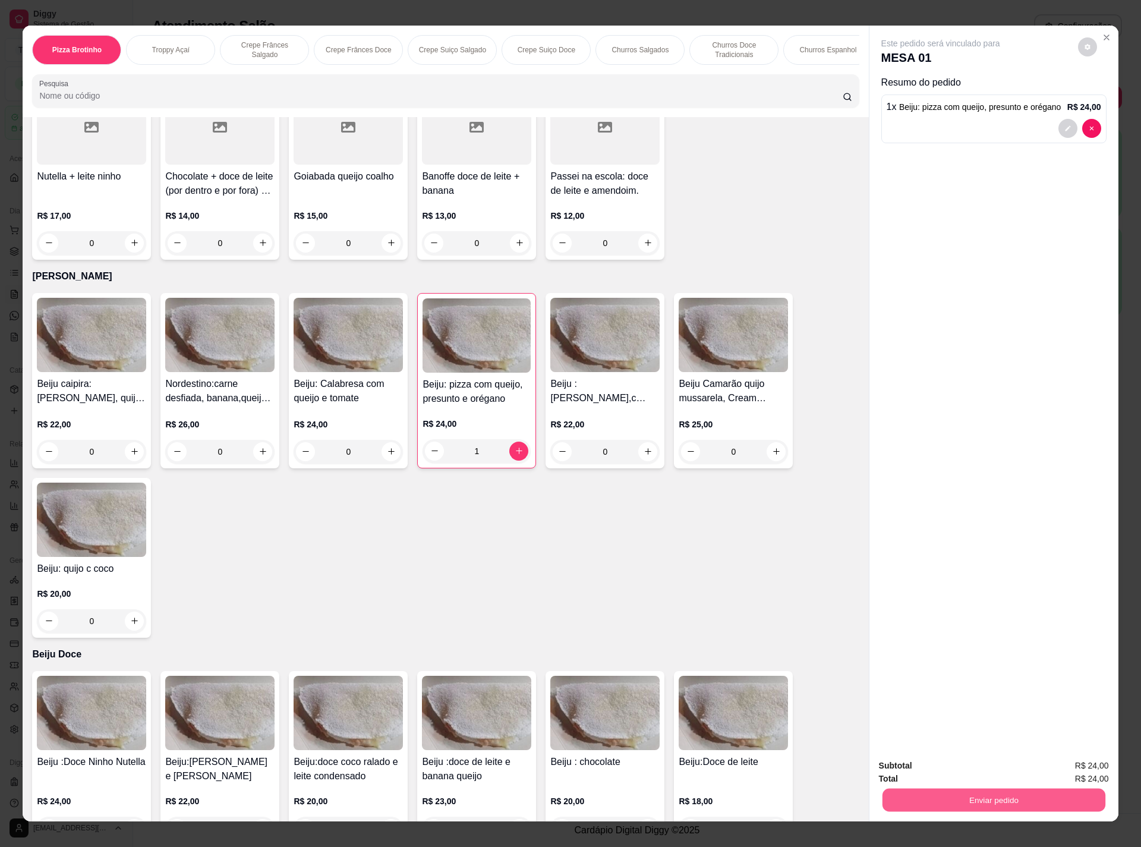
click at [963, 799] on button "Enviar pedido" at bounding box center [993, 799] width 223 height 23
click at [954, 767] on button "Não registrar e enviar pedido" at bounding box center [952, 770] width 120 height 22
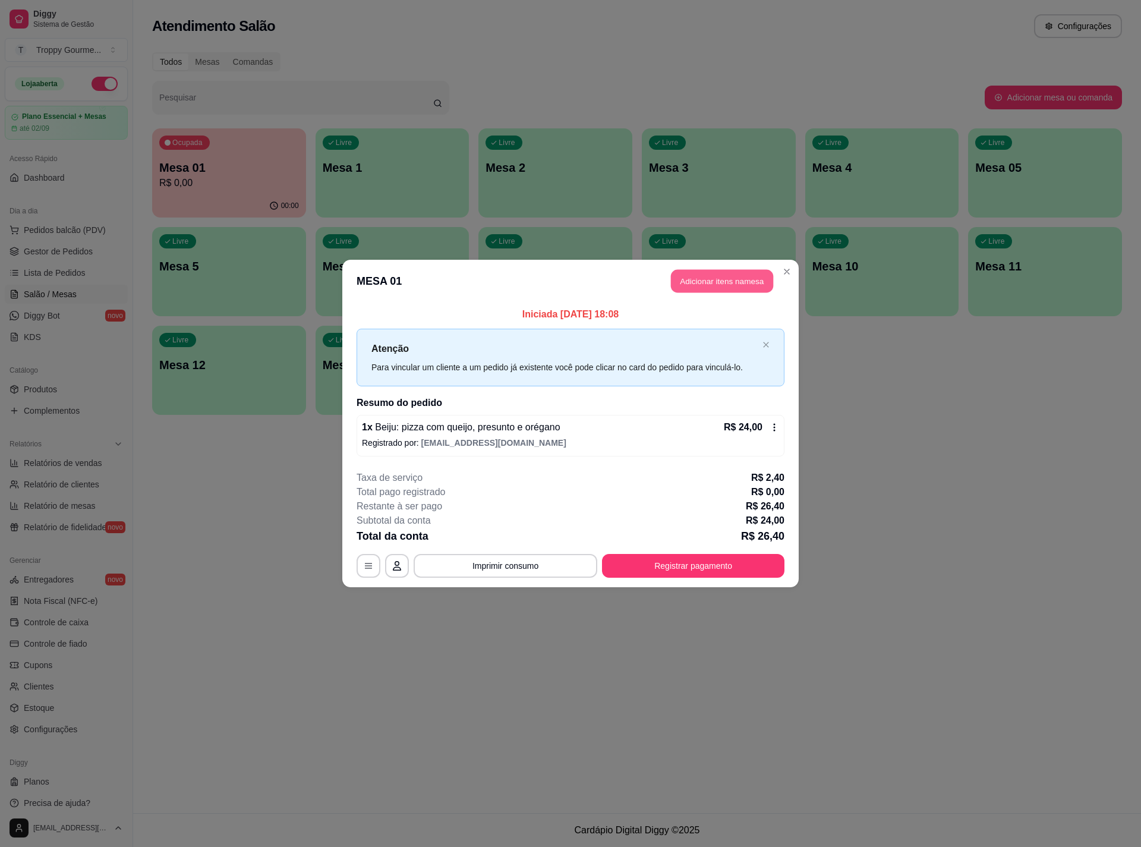
click at [718, 273] on button "Adicionar itens na mesa" at bounding box center [722, 281] width 102 height 23
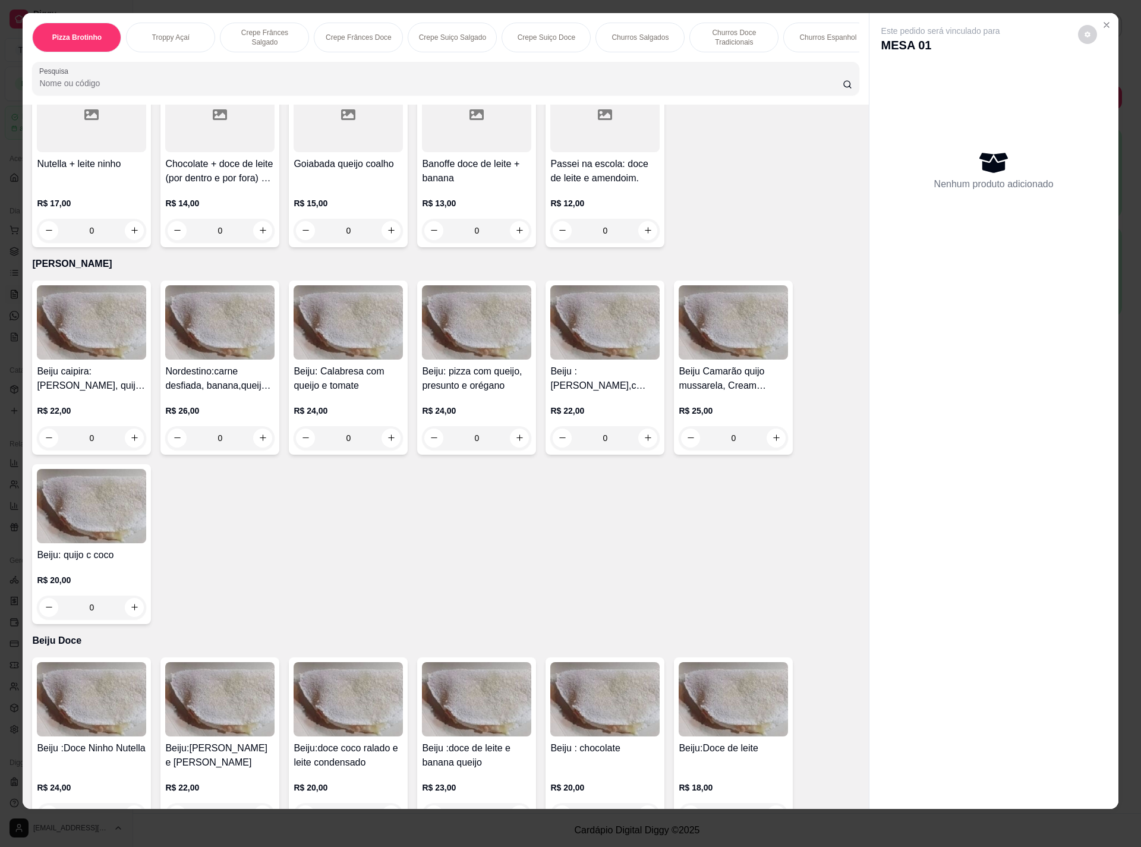
scroll to position [2495, 0]
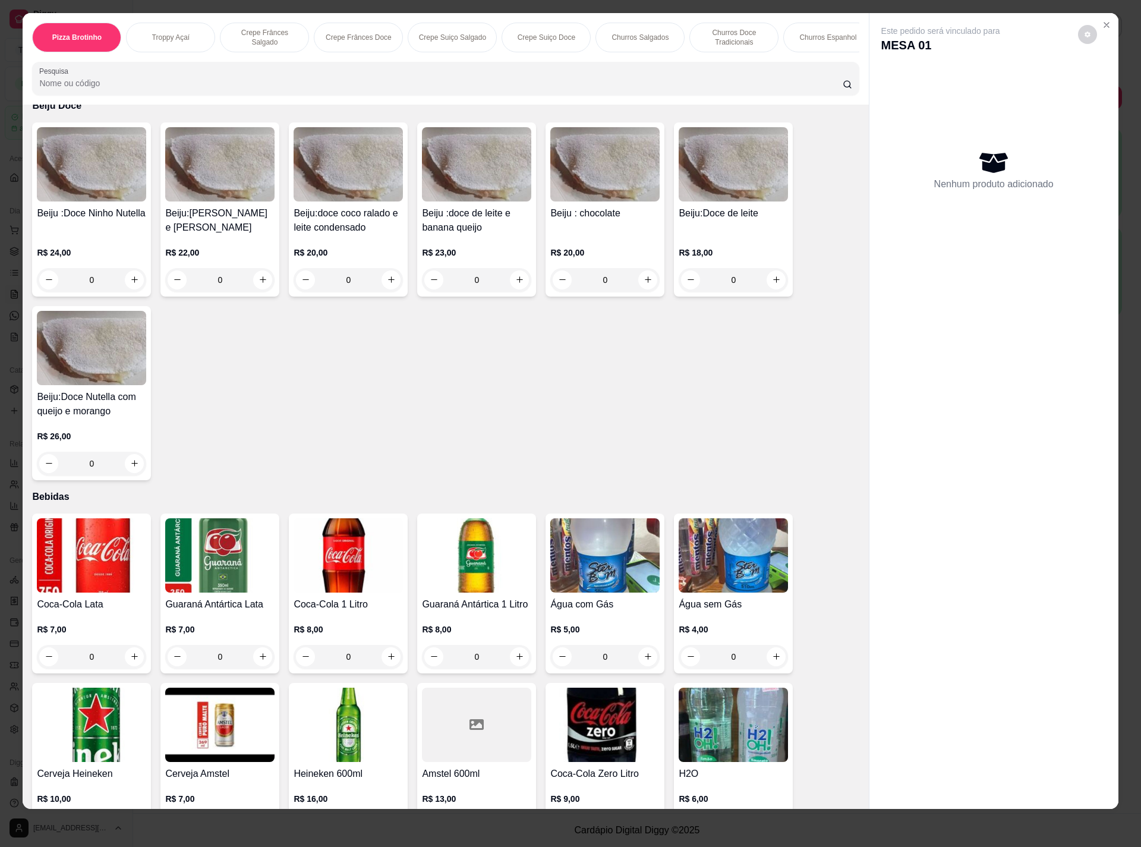
click at [97, 557] on img at bounding box center [91, 555] width 109 height 74
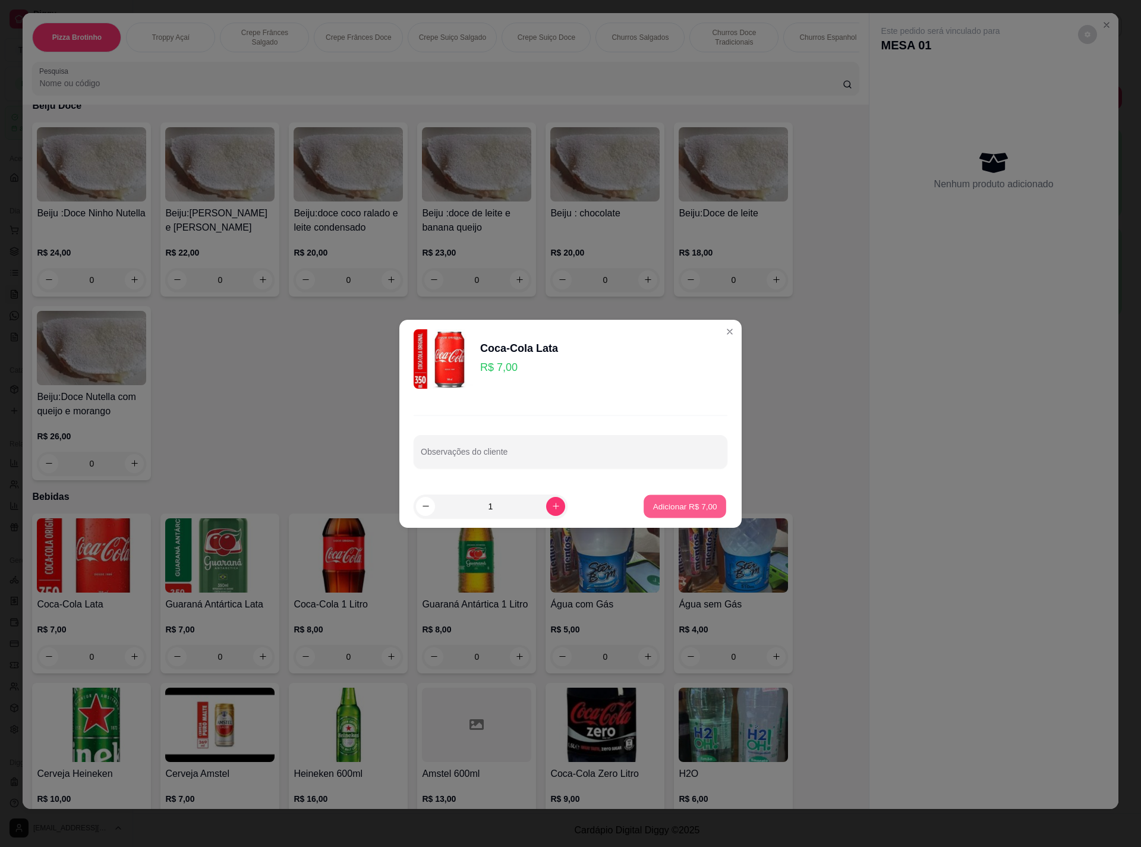
click at [664, 507] on p "Adicionar R$ 7,00" at bounding box center [684, 505] width 64 height 11
type input "1"
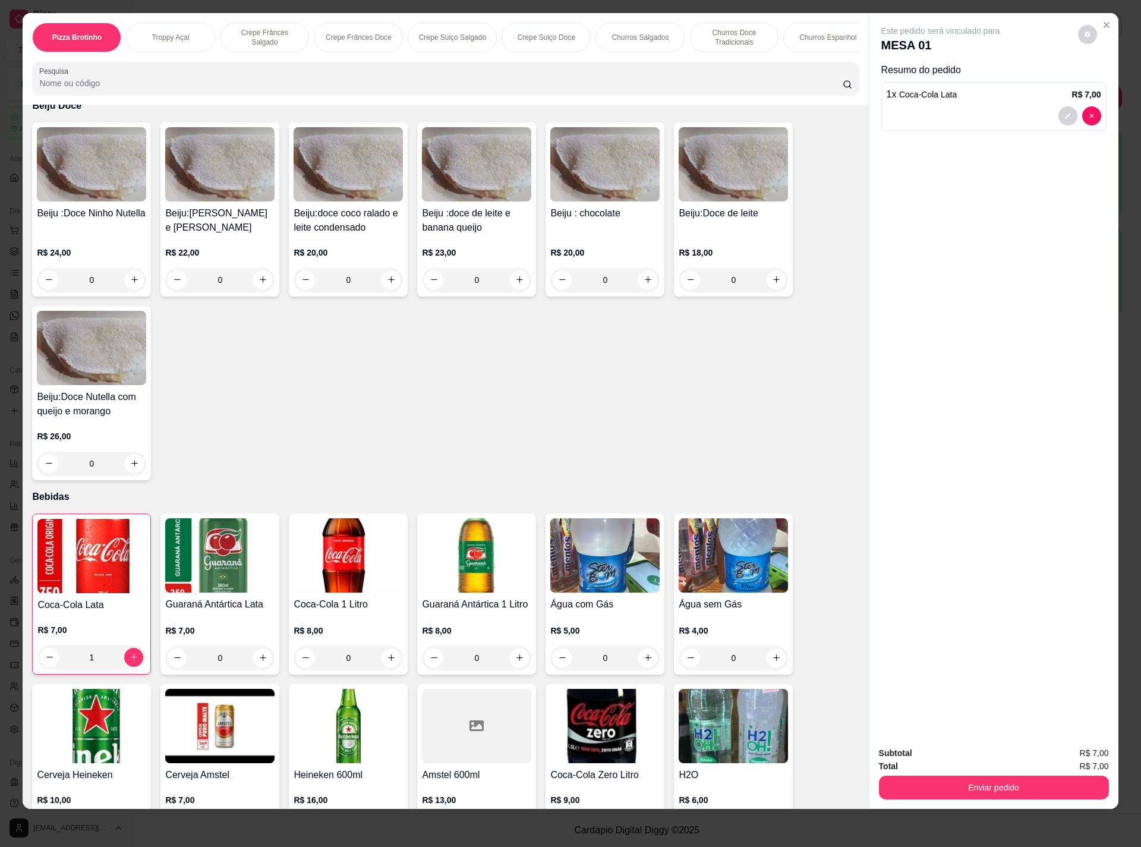
click at [966, 772] on div "Enviar pedido" at bounding box center [994, 785] width 230 height 27
click at [965, 781] on button "Enviar pedido" at bounding box center [994, 787] width 230 height 24
click at [954, 747] on button "Não registrar e enviar pedido" at bounding box center [952, 758] width 120 height 22
